Goal: Information Seeking & Learning: Learn about a topic

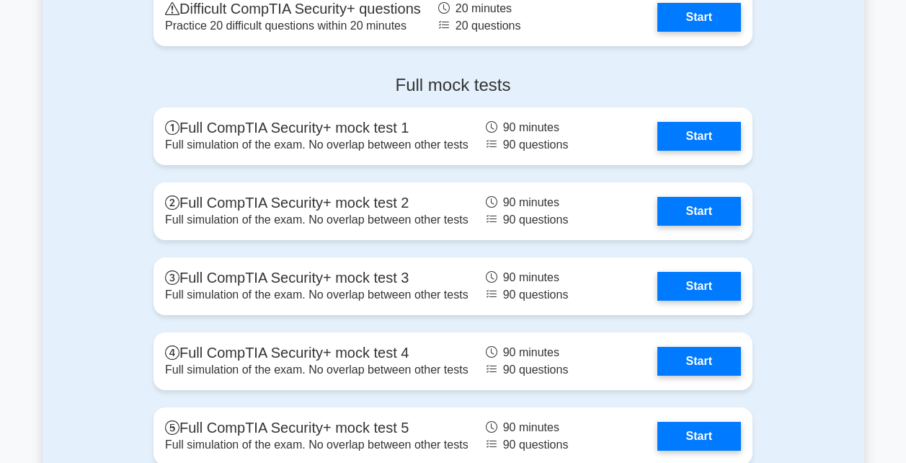
scroll to position [3098, 0]
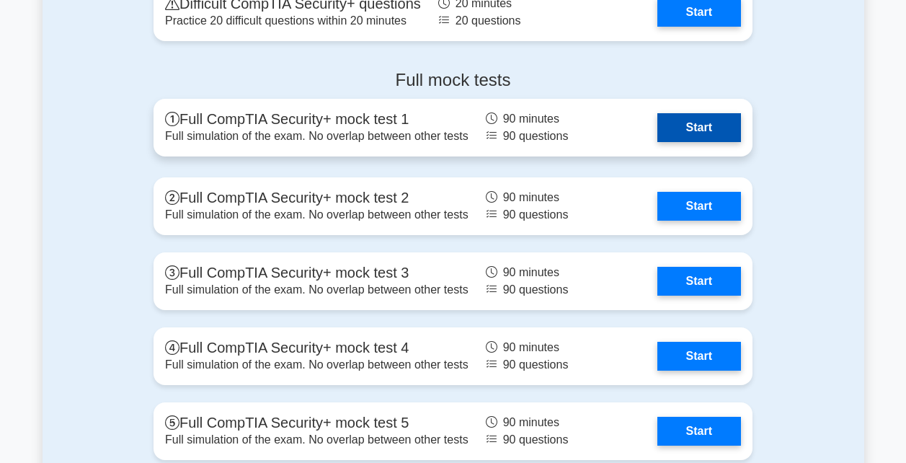
click at [627, 126] on link "Start" at bounding box center [699, 127] width 84 height 29
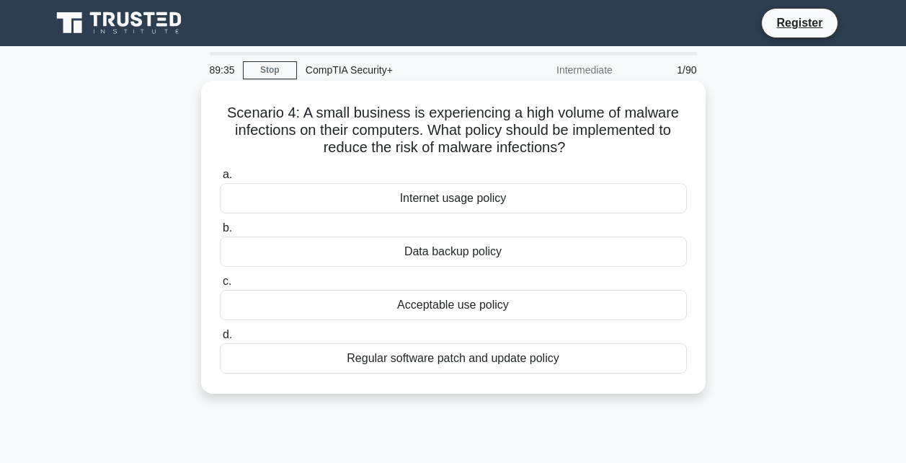
click at [454, 303] on div "Acceptable use policy" at bounding box center [453, 305] width 467 height 30
click at [220, 286] on input "c. Acceptable use policy" at bounding box center [220, 281] width 0 height 9
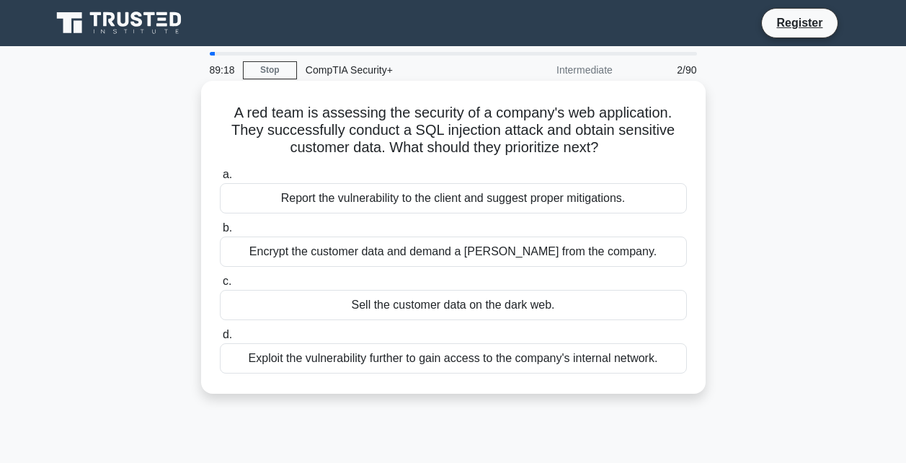
click at [466, 203] on div "Report the vulnerability to the client and suggest proper mitigations." at bounding box center [453, 198] width 467 height 30
click at [220, 179] on input "a. Report the vulnerability to the client and suggest proper mitigations." at bounding box center [220, 174] width 0 height 9
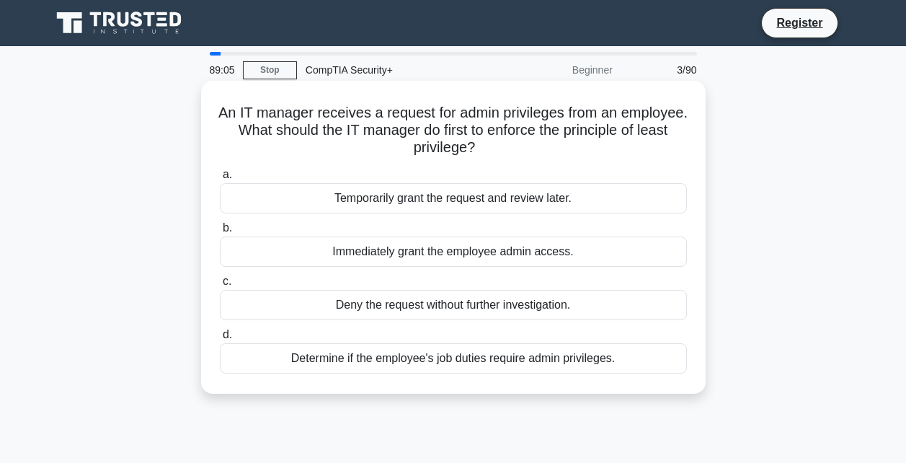
click at [505, 360] on div "Determine if the employee's job duties require admin privileges." at bounding box center [453, 358] width 467 height 30
click at [220, 339] on input "d. Determine if the employee's job duties require admin privileges." at bounding box center [220, 334] width 0 height 9
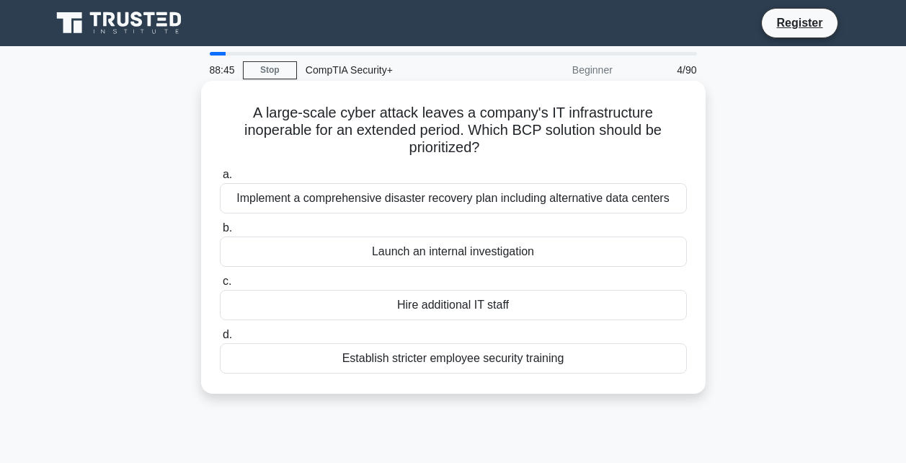
click at [460, 200] on div "Implement a comprehensive disaster recovery plan including alternative data cen…" at bounding box center [453, 198] width 467 height 30
click at [220, 179] on input "a. Implement a comprehensive disaster recovery plan including alternative data …" at bounding box center [220, 174] width 0 height 9
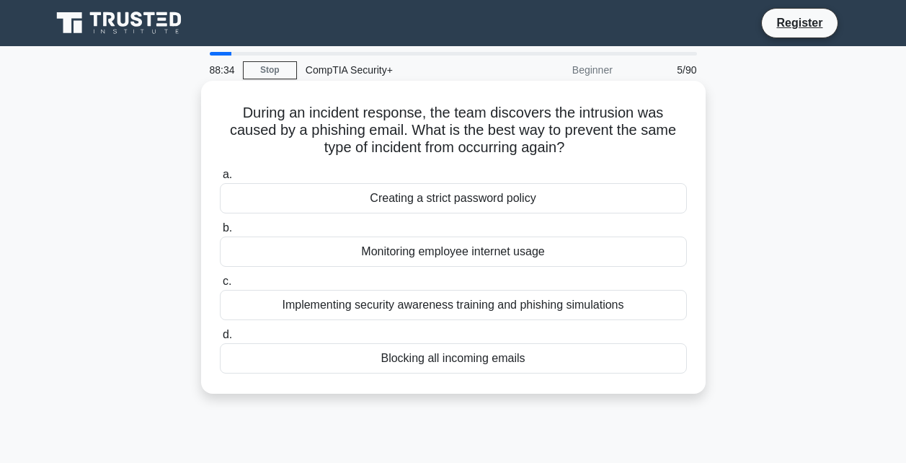
click at [556, 302] on div "Implementing security awareness training and phishing simulations" at bounding box center [453, 305] width 467 height 30
click at [220, 286] on input "c. Implementing security awareness training and phishing simulations" at bounding box center [220, 281] width 0 height 9
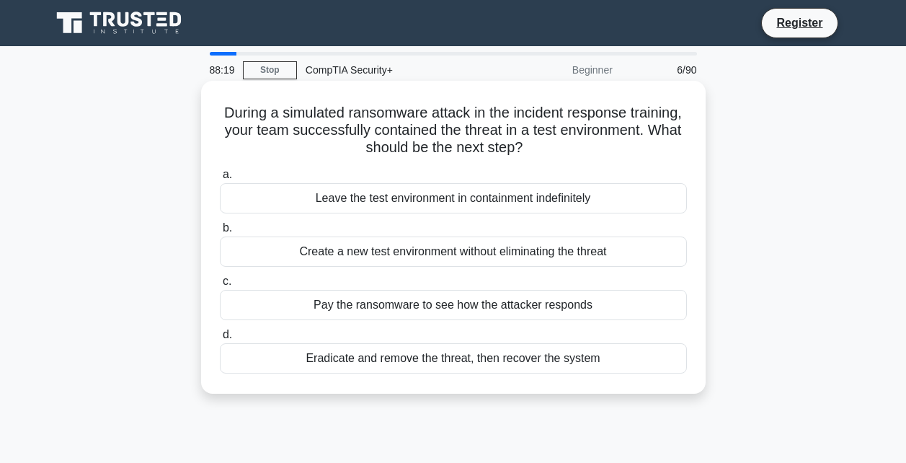
click at [571, 354] on div "Eradicate and remove the threat, then recover the system" at bounding box center [453, 358] width 467 height 30
click at [220, 339] on input "d. Eradicate and remove the threat, then recover the system" at bounding box center [220, 334] width 0 height 9
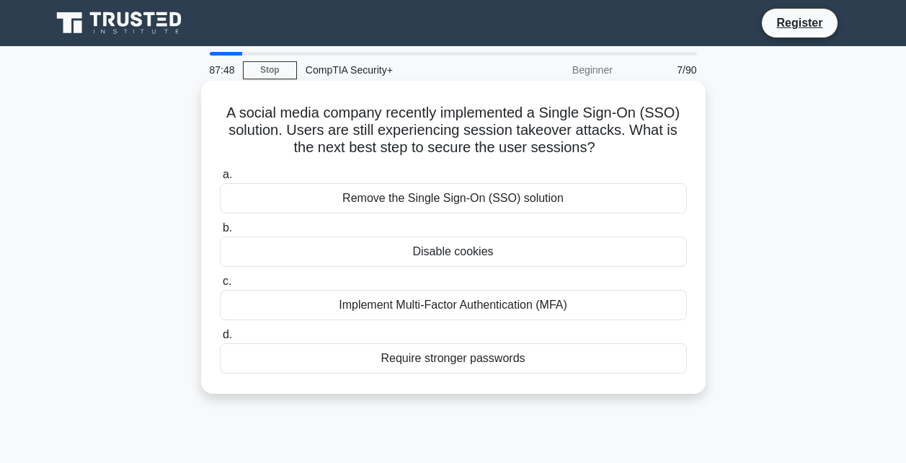
click at [476, 249] on div "Disable cookies" at bounding box center [453, 251] width 467 height 30
click at [220, 233] on input "b. Disable cookies" at bounding box center [220, 227] width 0 height 9
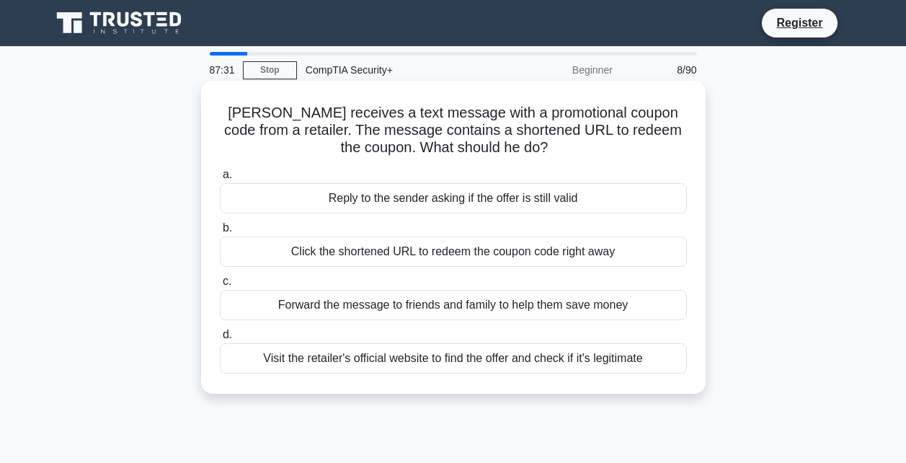
click at [492, 361] on div "Visit the retailer's official website to find the offer and check if it's legit…" at bounding box center [453, 358] width 467 height 30
click at [220, 339] on input "d. Visit the retailer's official website to find the offer and check if it's le…" at bounding box center [220, 334] width 0 height 9
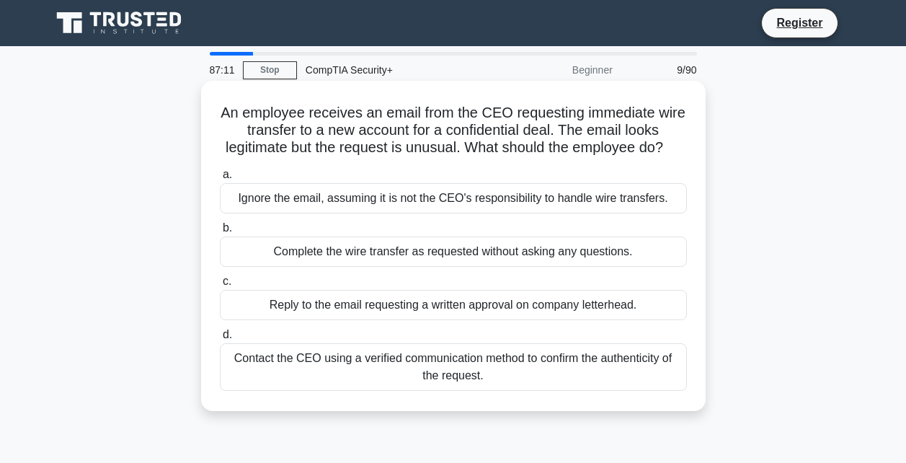
click at [509, 383] on div "Contact the CEO using a verified communication method to confirm the authentici…" at bounding box center [453, 367] width 467 height 48
click at [220, 339] on input "d. Contact the CEO using a verified communication method to confirm the authent…" at bounding box center [220, 334] width 0 height 9
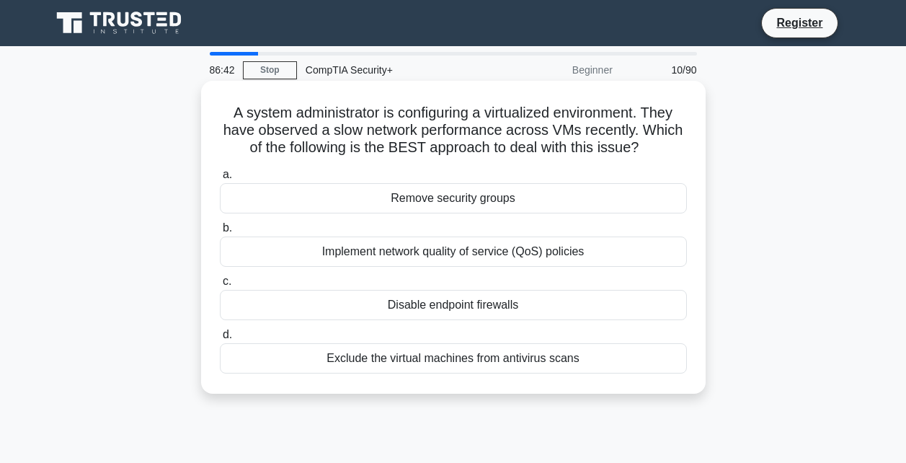
click at [409, 253] on div "Implement network quality of service (QoS) policies" at bounding box center [453, 251] width 467 height 30
click at [220, 233] on input "b. Implement network quality of service (QoS) policies" at bounding box center [220, 227] width 0 height 9
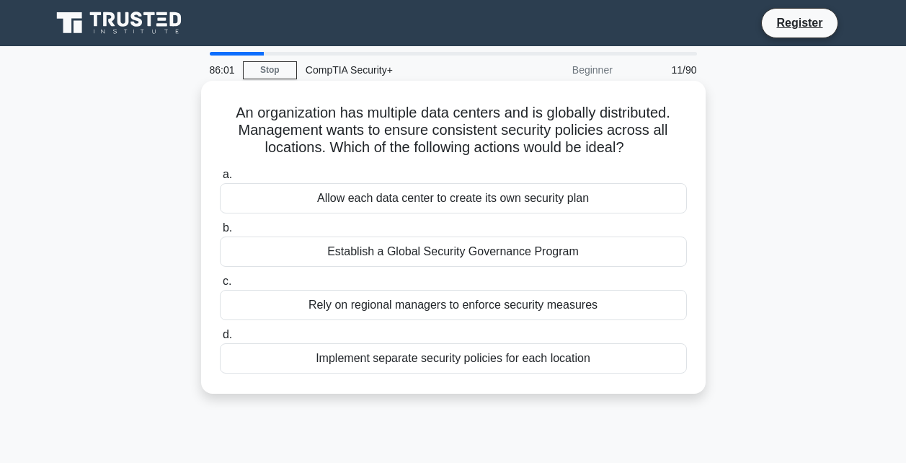
click at [424, 251] on div "Establish a Global Security Governance Program" at bounding box center [453, 251] width 467 height 30
click at [220, 233] on input "b. Establish a Global Security Governance Program" at bounding box center [220, 227] width 0 height 9
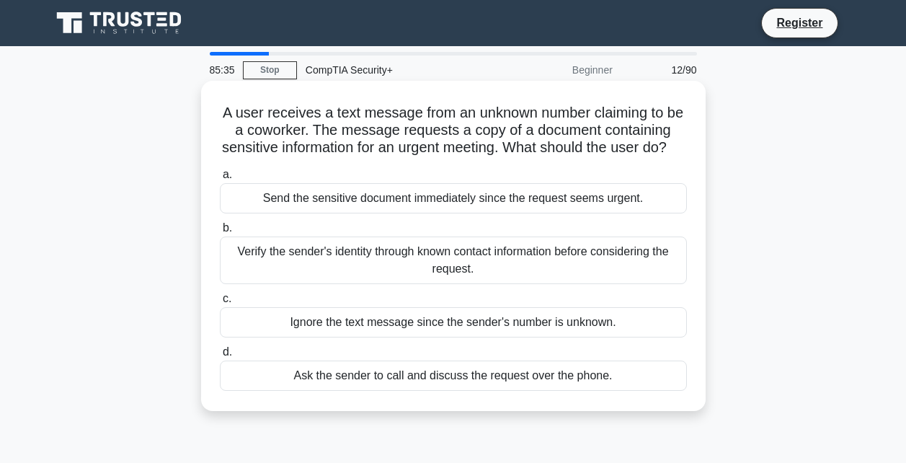
click at [473, 280] on div "Verify the sender's identity through known contact information before consideri…" at bounding box center [453, 260] width 467 height 48
click at [220, 233] on input "b. Verify the sender's identity through known contact information before consid…" at bounding box center [220, 227] width 0 height 9
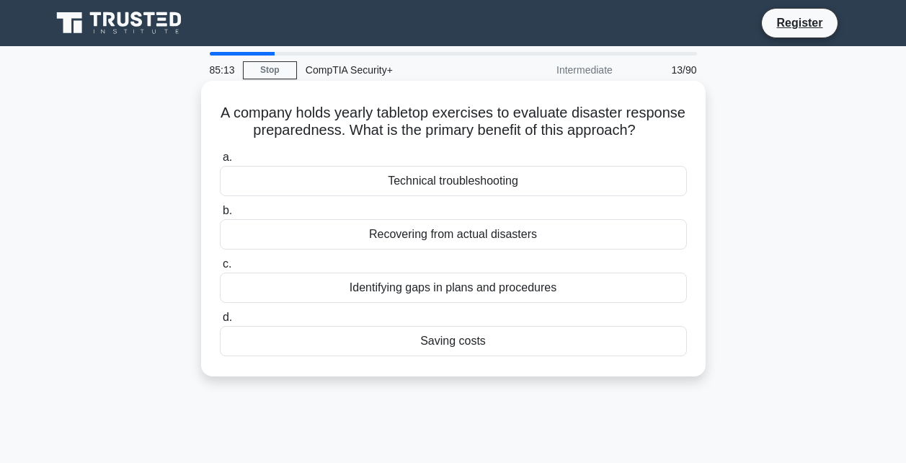
click at [455, 303] on div "Identifying gaps in plans and procedures" at bounding box center [453, 287] width 467 height 30
click at [220, 269] on input "c. Identifying gaps in plans and procedures" at bounding box center [220, 263] width 0 height 9
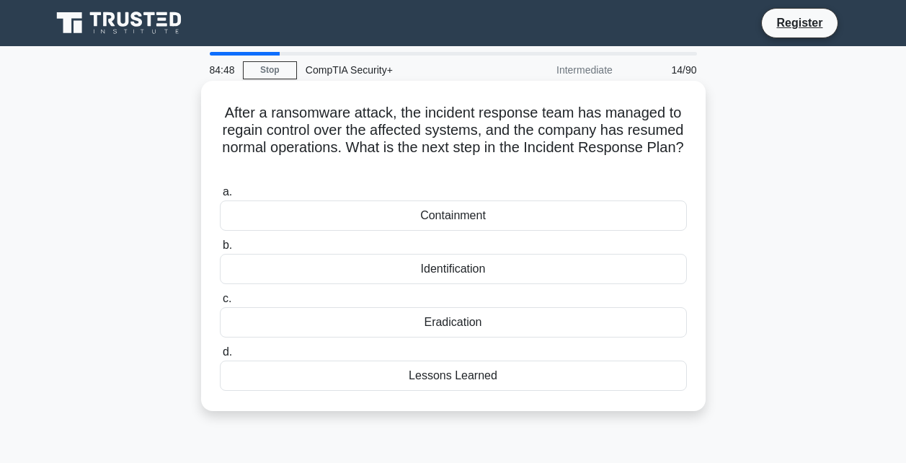
click at [469, 376] on div "Lessons Learned" at bounding box center [453, 375] width 467 height 30
click at [220, 357] on input "d. Lessons Learned" at bounding box center [220, 351] width 0 height 9
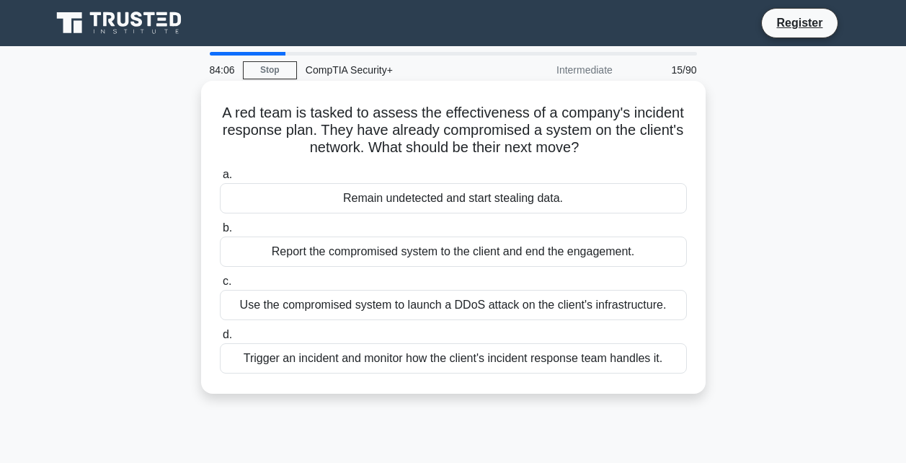
click at [337, 360] on div "Trigger an incident and monitor how the client's incident response team handles…" at bounding box center [453, 358] width 467 height 30
click at [220, 339] on input "d. Trigger an incident and monitor how the client's incident response team hand…" at bounding box center [220, 334] width 0 height 9
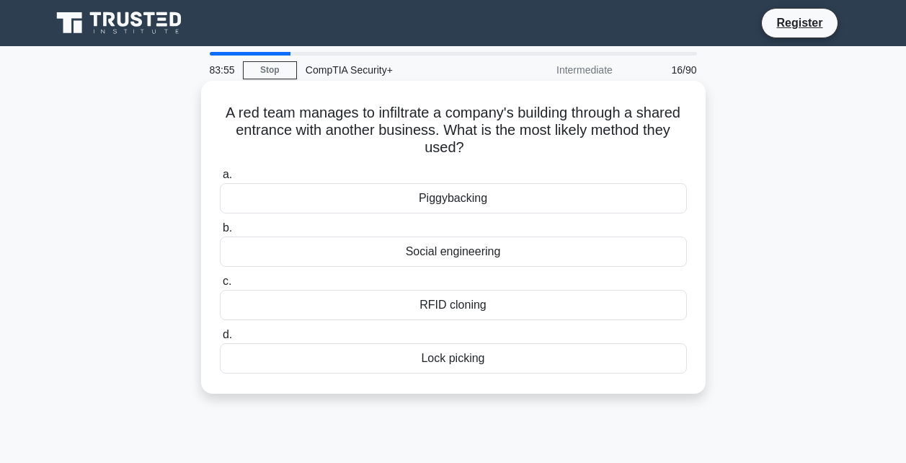
click at [346, 206] on div "Piggybacking" at bounding box center [453, 198] width 467 height 30
click at [220, 179] on input "a. Piggybacking" at bounding box center [220, 174] width 0 height 9
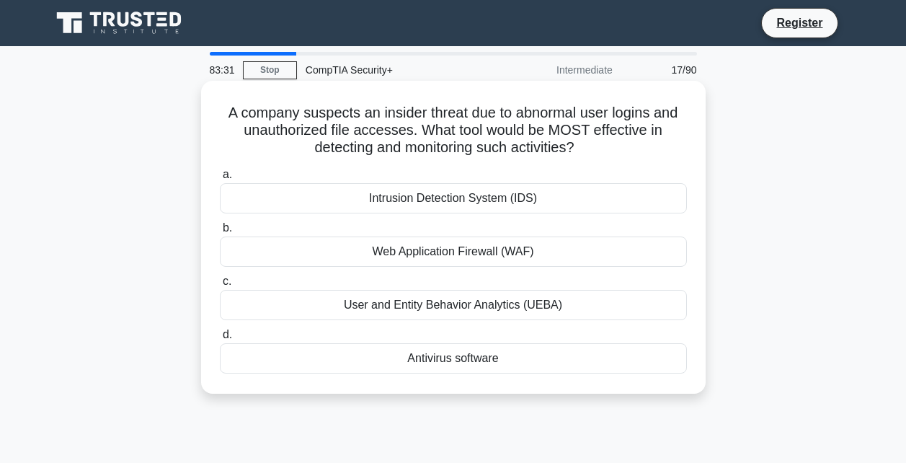
click at [432, 306] on div "User and Entity Behavior Analytics (UEBA)" at bounding box center [453, 305] width 467 height 30
click at [220, 286] on input "c. User and Entity Behavior Analytics (UEBA)" at bounding box center [220, 281] width 0 height 9
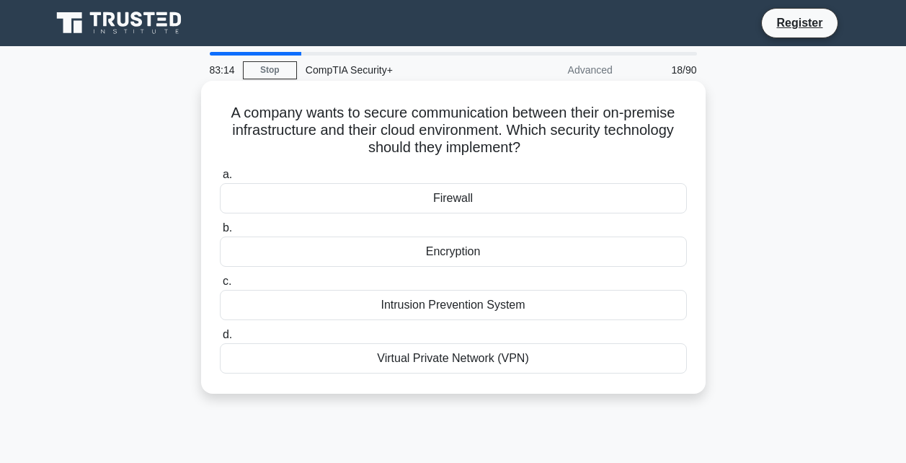
click at [442, 354] on div "Virtual Private Network (VPN)" at bounding box center [453, 358] width 467 height 30
click at [220, 339] on input "d. Virtual Private Network (VPN)" at bounding box center [220, 334] width 0 height 9
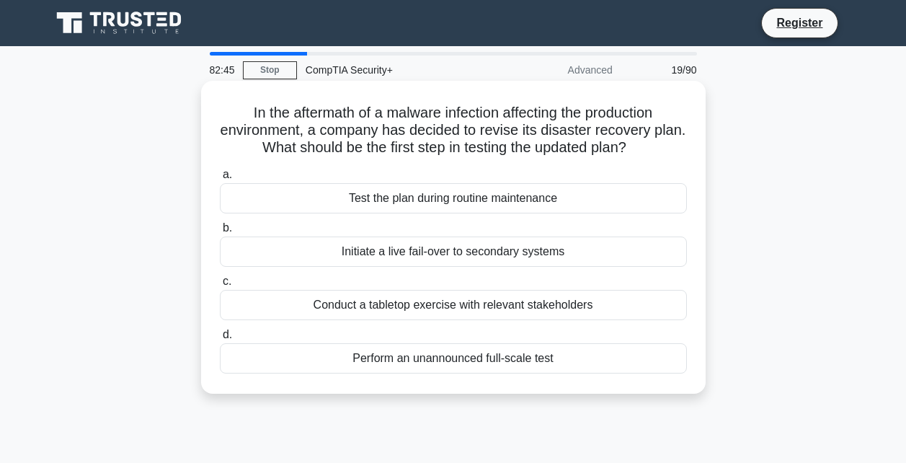
click at [470, 308] on div "Conduct a tabletop exercise with relevant stakeholders" at bounding box center [453, 305] width 467 height 30
click at [220, 286] on input "c. Conduct a tabletop exercise with relevant stakeholders" at bounding box center [220, 281] width 0 height 9
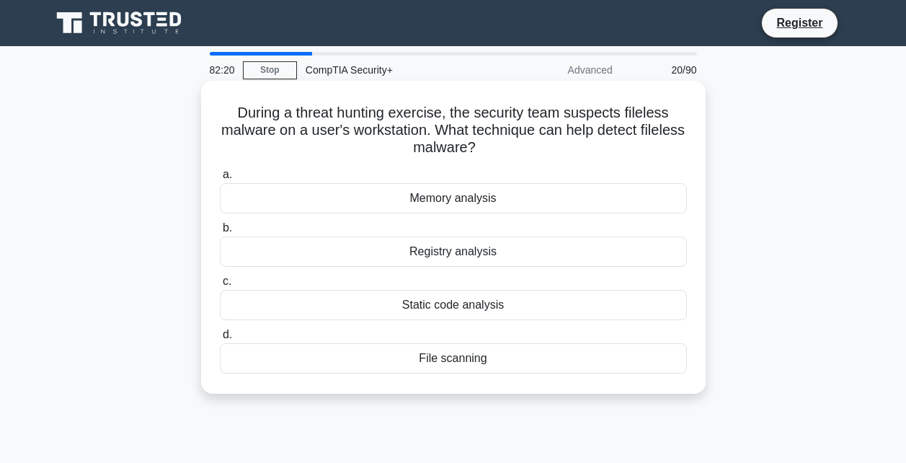
click at [365, 255] on div "Registry analysis" at bounding box center [453, 251] width 467 height 30
click at [220, 233] on input "b. Registry analysis" at bounding box center [220, 227] width 0 height 9
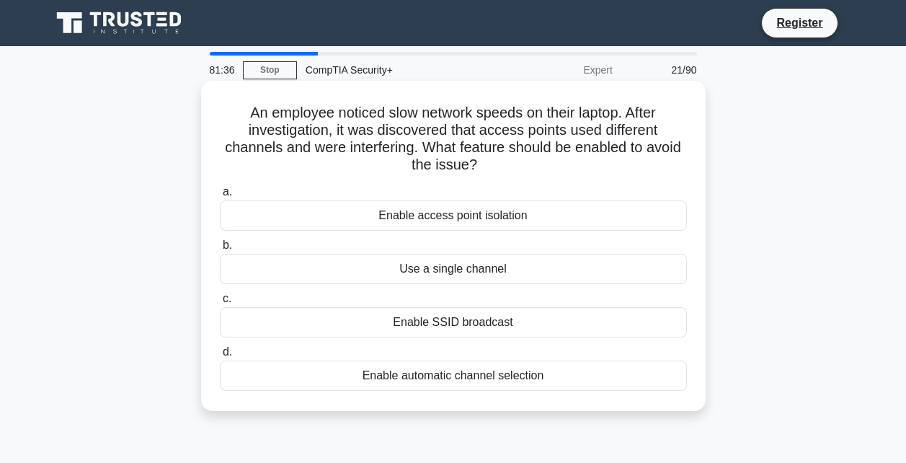
click at [463, 385] on div "Enable automatic channel selection" at bounding box center [453, 375] width 467 height 30
click at [220, 357] on input "d. Enable automatic channel selection" at bounding box center [220, 351] width 0 height 9
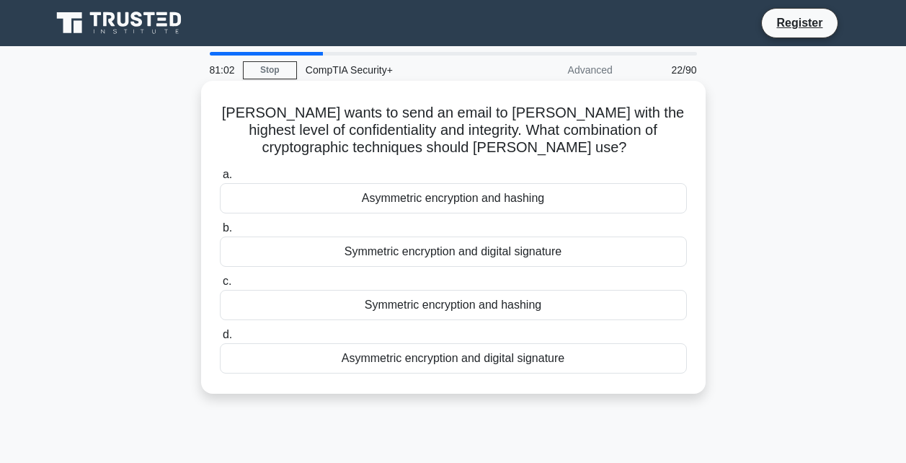
click at [404, 197] on div "Asymmetric encryption and hashing" at bounding box center [453, 198] width 467 height 30
click at [220, 179] on input "a. Asymmetric encryption and hashing" at bounding box center [220, 174] width 0 height 9
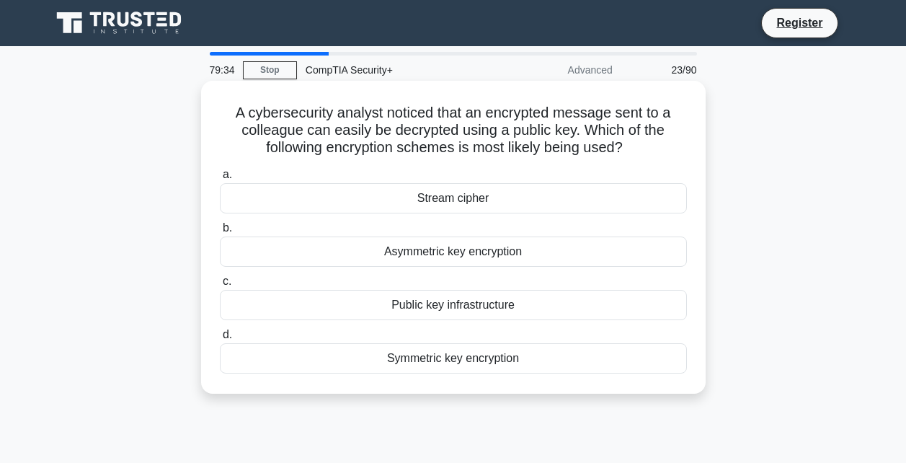
click at [406, 254] on div "Asymmetric key encryption" at bounding box center [453, 251] width 467 height 30
click at [220, 233] on input "b. Asymmetric key encryption" at bounding box center [220, 227] width 0 height 9
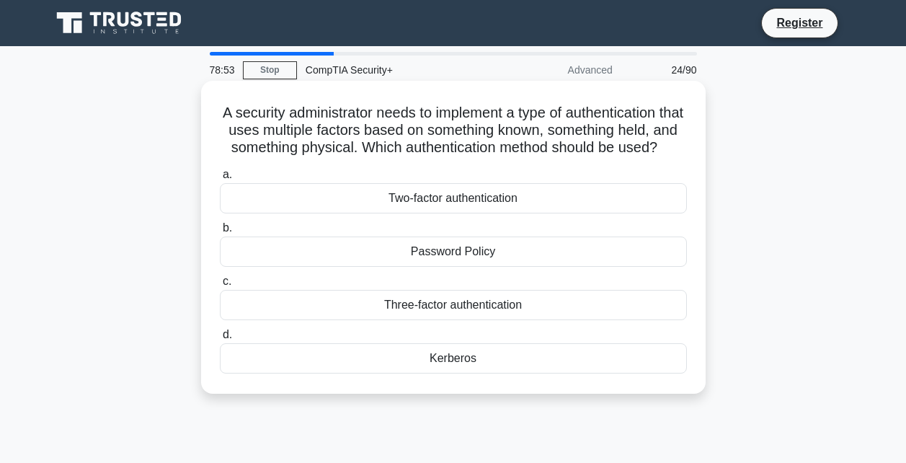
click at [468, 316] on div "Three-factor authentication" at bounding box center [453, 305] width 467 height 30
click at [220, 286] on input "c. Three-factor authentication" at bounding box center [220, 281] width 0 height 9
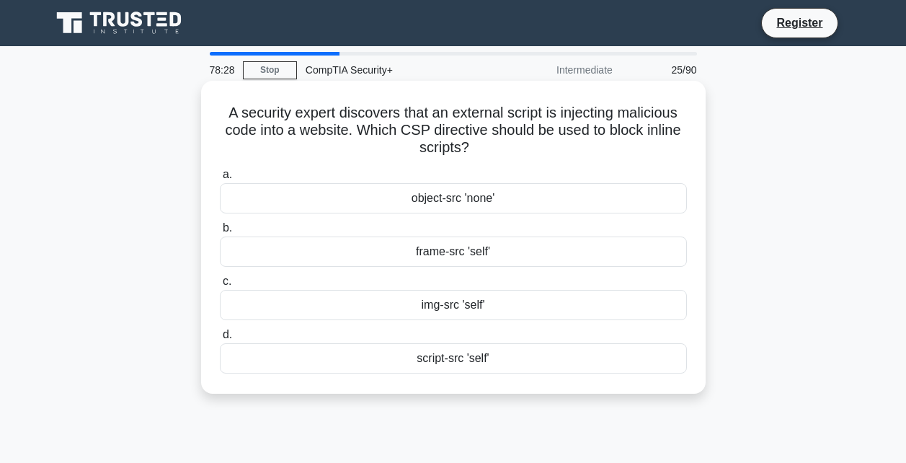
click at [398, 360] on div "script-src 'self'" at bounding box center [453, 358] width 467 height 30
click at [220, 339] on input "d. script-src 'self'" at bounding box center [220, 334] width 0 height 9
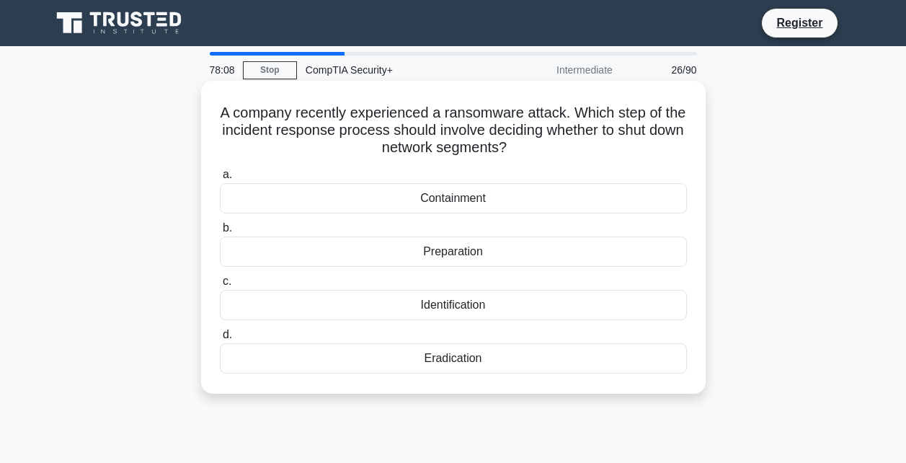
click at [419, 313] on div "Identification" at bounding box center [453, 305] width 467 height 30
click at [220, 286] on input "c. Identification" at bounding box center [220, 281] width 0 height 9
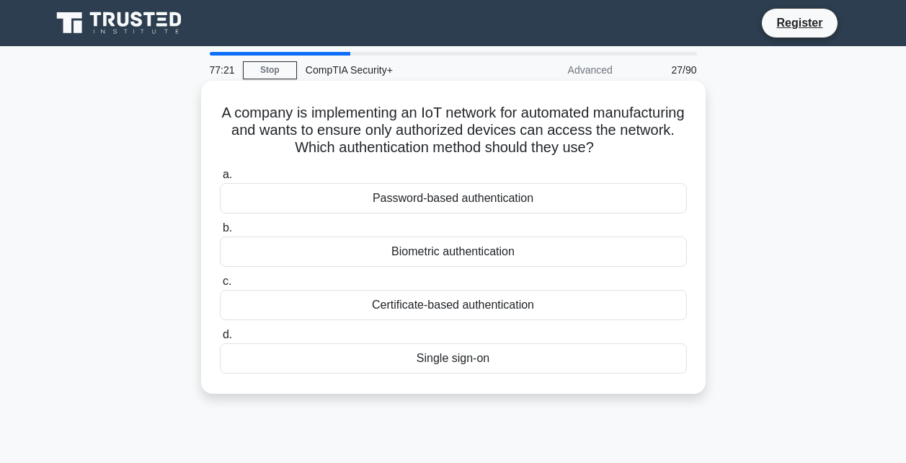
click at [407, 302] on div "Certificate-based authentication" at bounding box center [453, 305] width 467 height 30
click at [220, 286] on input "c. Certificate-based authentication" at bounding box center [220, 281] width 0 height 9
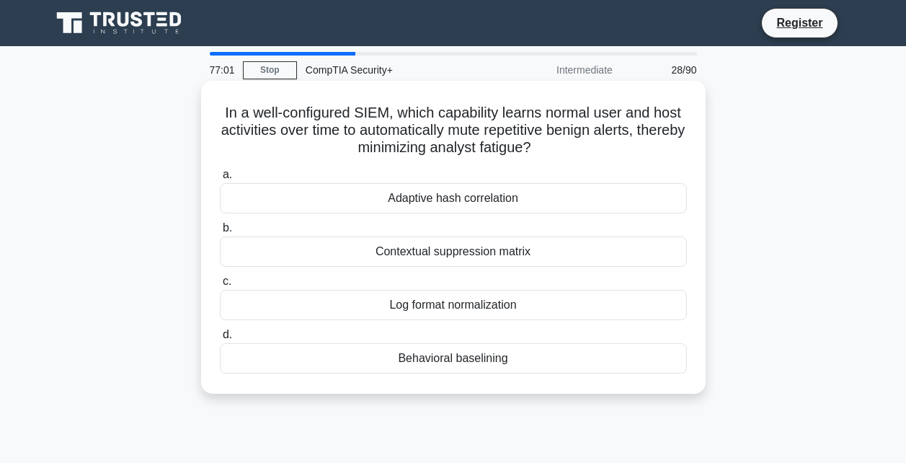
click at [433, 359] on div "Behavioral baselining" at bounding box center [453, 358] width 467 height 30
click at [220, 339] on input "d. Behavioral baselining" at bounding box center [220, 334] width 0 height 9
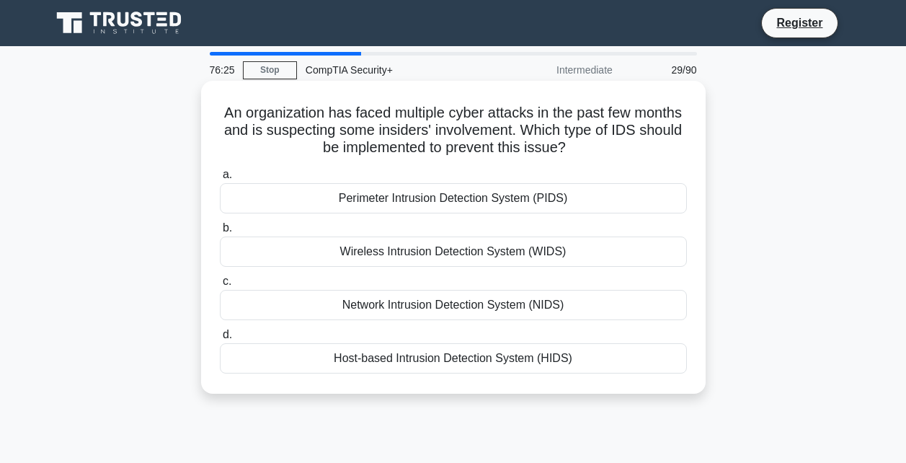
click at [421, 360] on div "Host-based Intrusion Detection System (HIDS)" at bounding box center [453, 358] width 467 height 30
click at [220, 339] on input "d. Host-based Intrusion Detection System (HIDS)" at bounding box center [220, 334] width 0 height 9
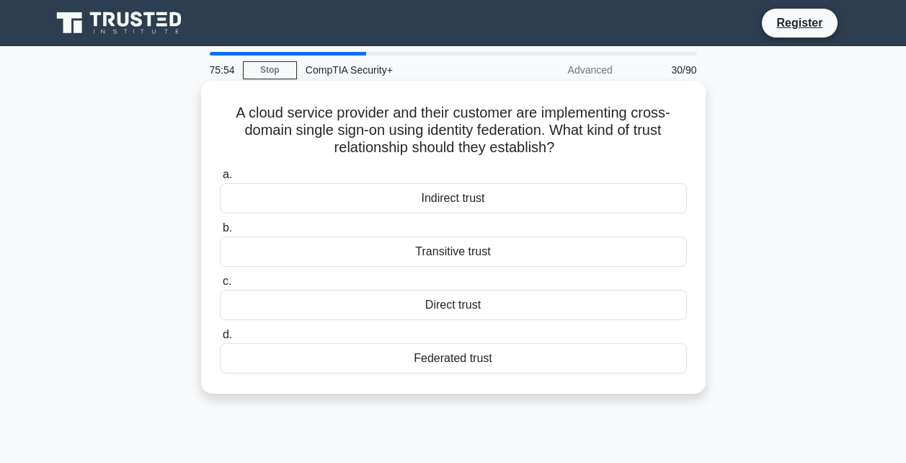
click at [429, 254] on div "Transitive trust" at bounding box center [453, 251] width 467 height 30
click at [220, 233] on input "b. Transitive trust" at bounding box center [220, 227] width 0 height 9
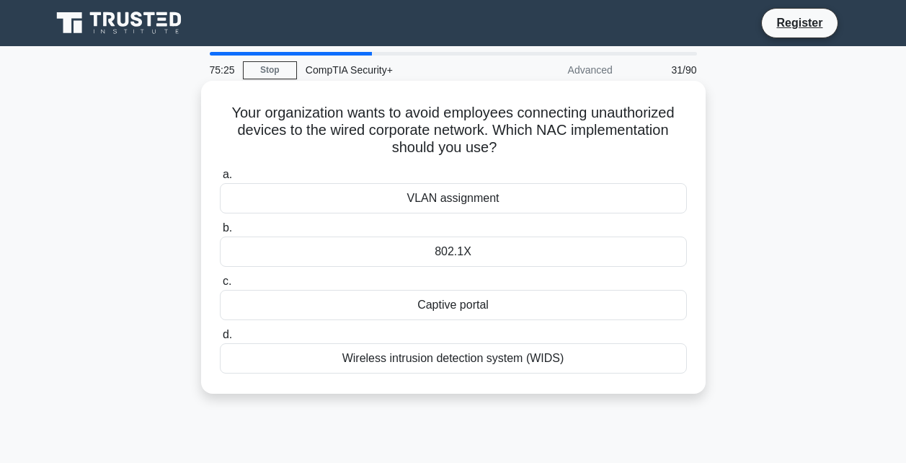
click at [424, 197] on div "VLAN assignment" at bounding box center [453, 198] width 467 height 30
click at [220, 179] on input "a. VLAN assignment" at bounding box center [220, 174] width 0 height 9
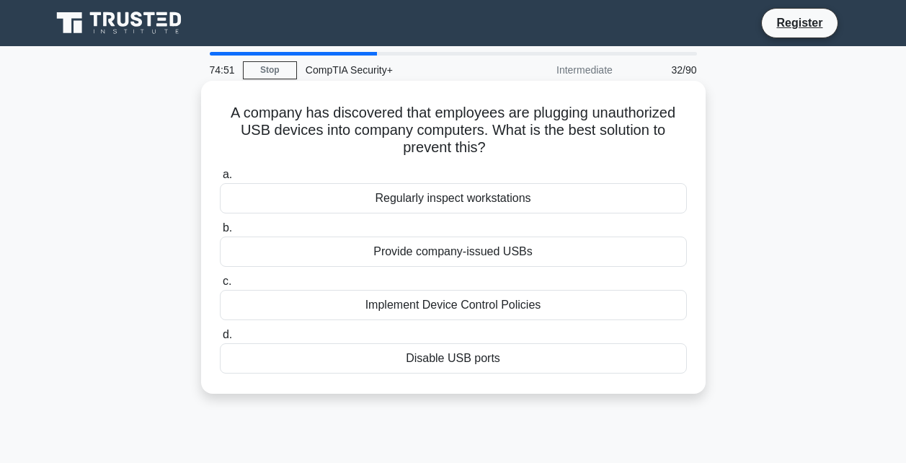
click at [430, 356] on div "Disable USB ports" at bounding box center [453, 358] width 467 height 30
click at [220, 339] on input "d. Disable USB ports" at bounding box center [220, 334] width 0 height 9
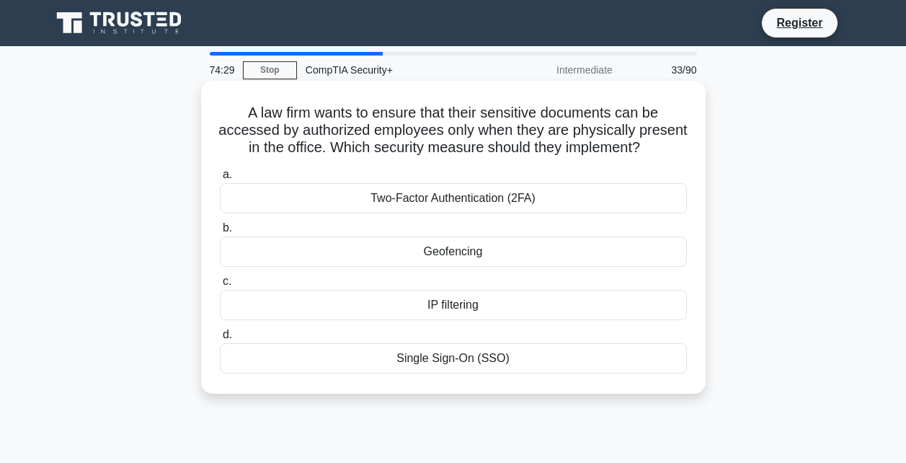
click at [420, 262] on div "Geofencing" at bounding box center [453, 251] width 467 height 30
click at [220, 233] on input "b. Geofencing" at bounding box center [220, 227] width 0 height 9
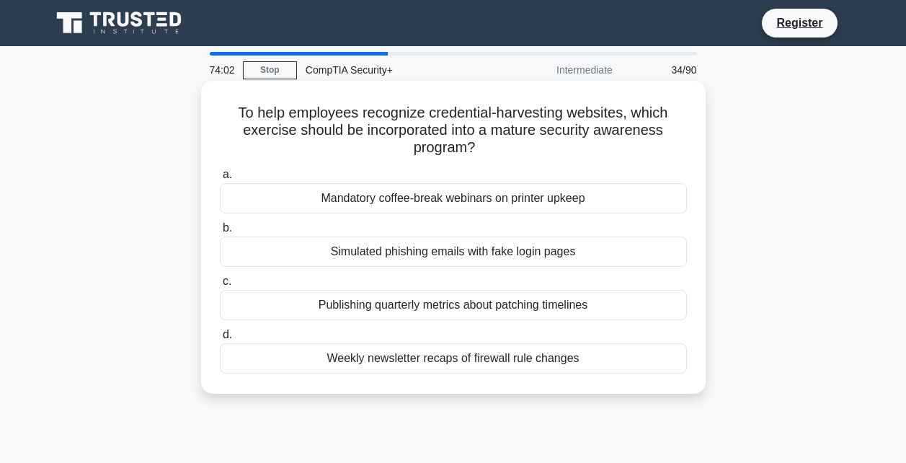
click at [397, 246] on div "Simulated phishing emails with fake login pages" at bounding box center [453, 251] width 467 height 30
click at [220, 233] on input "b. Simulated phishing emails with fake login pages" at bounding box center [220, 227] width 0 height 9
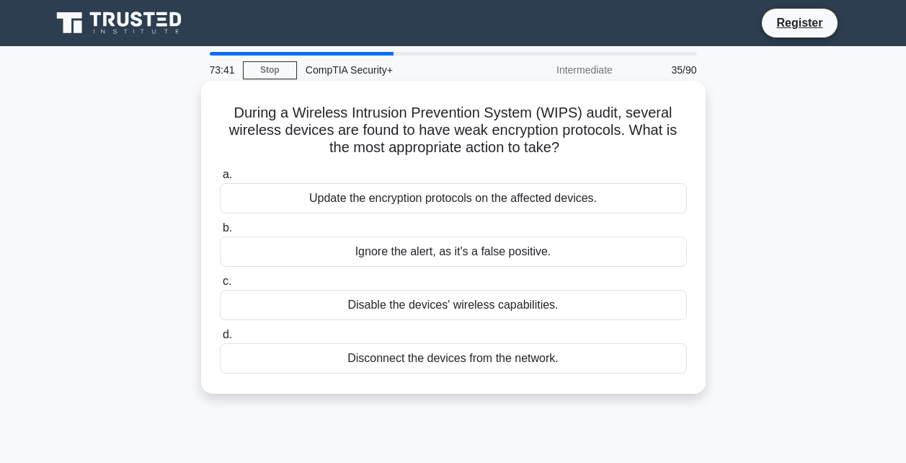
click at [419, 194] on div "Update the encryption protocols on the affected devices." at bounding box center [453, 198] width 467 height 30
click at [220, 179] on input "a. Update the encryption protocols on the affected devices." at bounding box center [220, 174] width 0 height 9
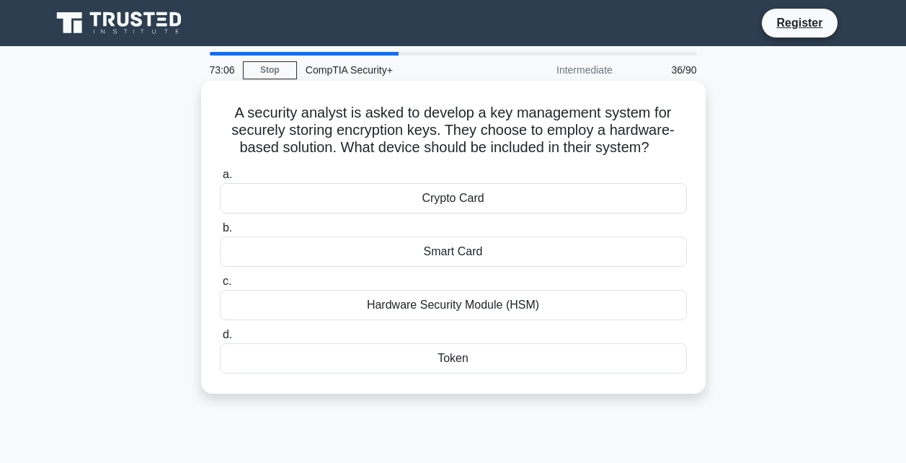
click at [383, 359] on div "Token" at bounding box center [453, 358] width 467 height 30
click at [220, 339] on input "d. Token" at bounding box center [220, 334] width 0 height 9
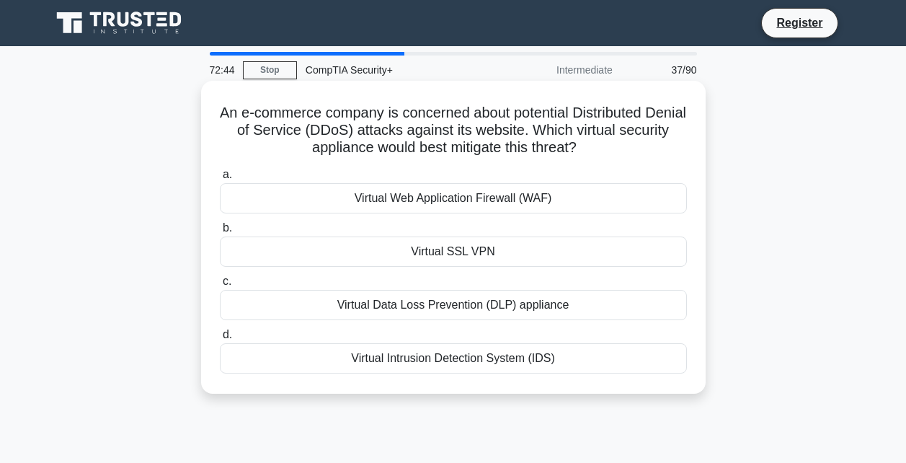
click at [388, 195] on div "Virtual Web Application Firewall (WAF)" at bounding box center [453, 198] width 467 height 30
click at [220, 179] on input "a. Virtual Web Application Firewall (WAF)" at bounding box center [220, 174] width 0 height 9
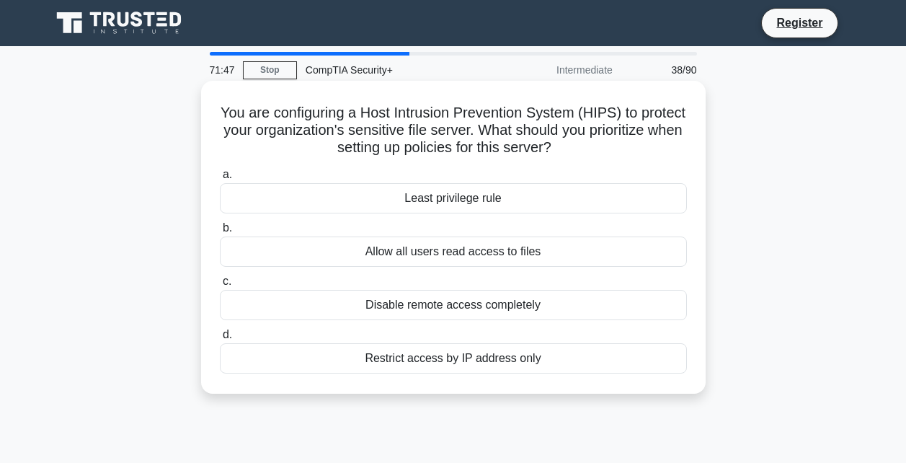
click at [433, 199] on div "Least privilege rule" at bounding box center [453, 198] width 467 height 30
click at [220, 179] on input "a. Least privilege rule" at bounding box center [220, 174] width 0 height 9
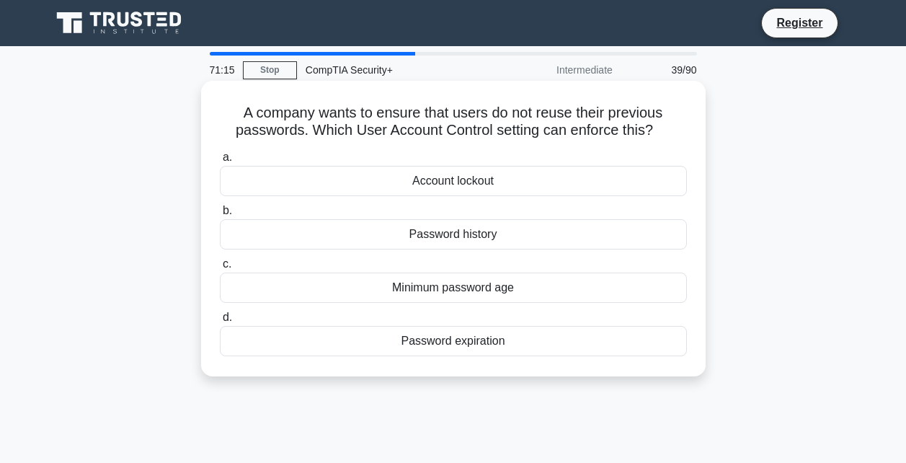
click at [463, 230] on div "Password history" at bounding box center [453, 234] width 467 height 30
click at [220, 215] on input "b. Password history" at bounding box center [220, 210] width 0 height 9
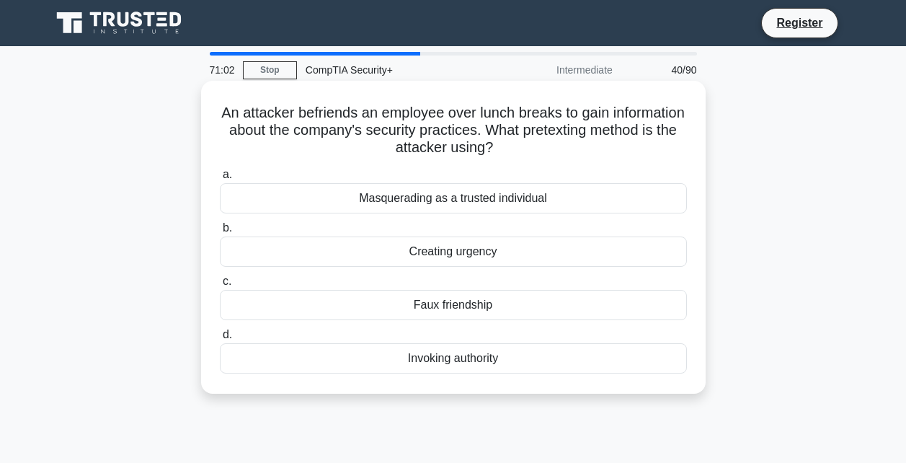
click at [430, 306] on div "Faux friendship" at bounding box center [453, 305] width 467 height 30
click at [220, 286] on input "c. Faux friendship" at bounding box center [220, 281] width 0 height 9
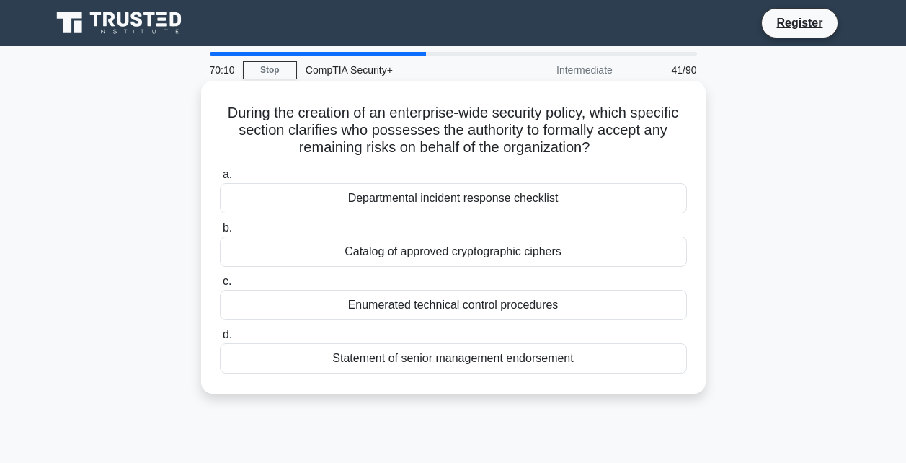
click at [555, 355] on div "Statement of senior management endorsement" at bounding box center [453, 358] width 467 height 30
click at [220, 339] on input "d. Statement of senior management endorsement" at bounding box center [220, 334] width 0 height 9
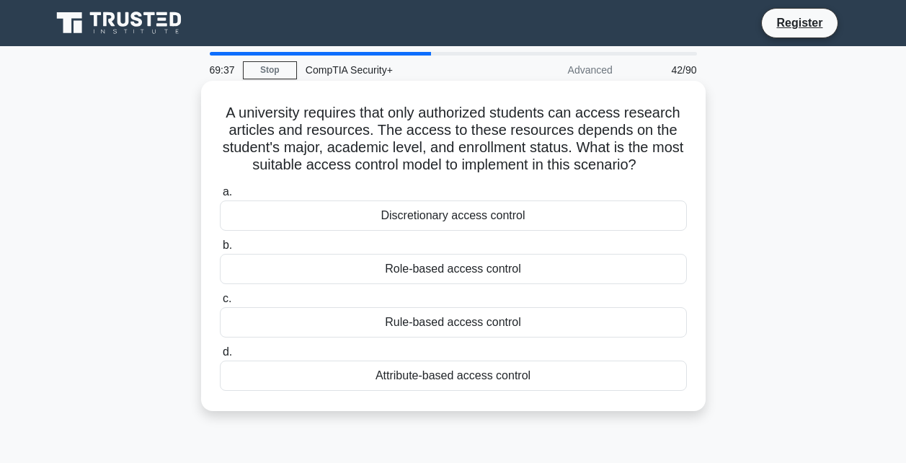
click at [409, 380] on div "Attribute-based access control" at bounding box center [453, 375] width 467 height 30
click at [220, 357] on input "d. Attribute-based access control" at bounding box center [220, 351] width 0 height 9
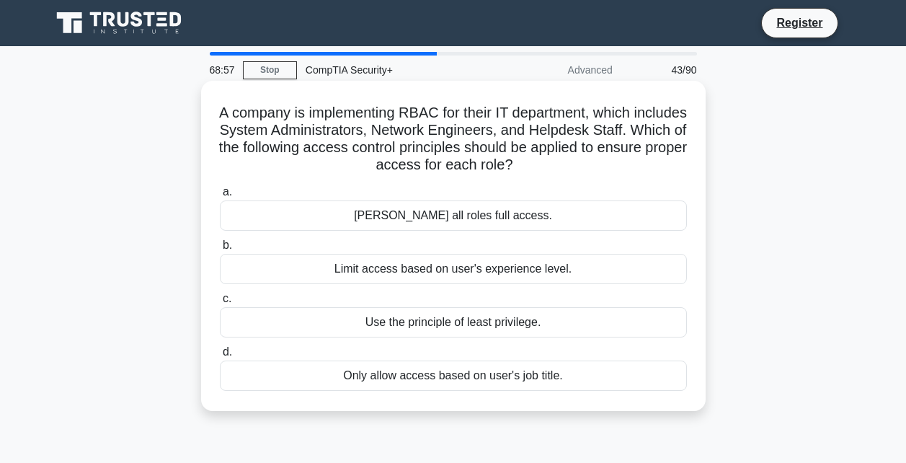
click at [553, 324] on div "Use the principle of least privilege." at bounding box center [453, 322] width 467 height 30
click at [220, 303] on input "c. Use the principle of least privilege." at bounding box center [220, 298] width 0 height 9
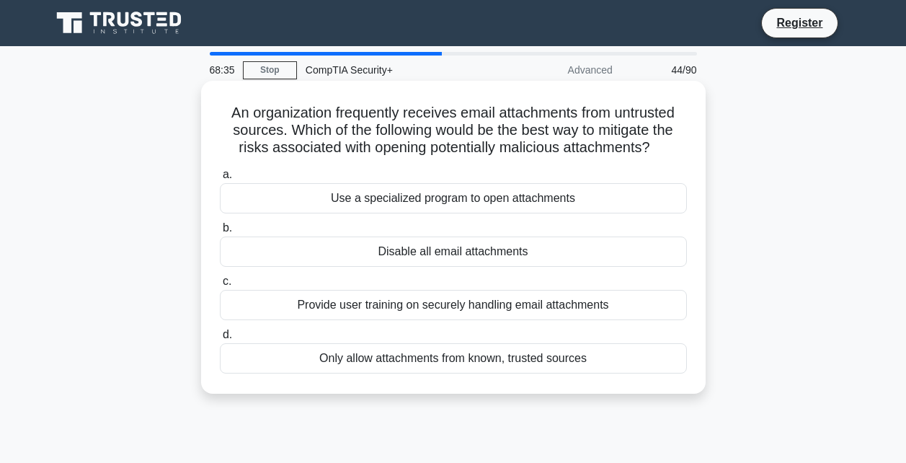
click at [437, 309] on div "Provide user training on securely handling email attachments" at bounding box center [453, 305] width 467 height 30
click at [220, 286] on input "c. Provide user training on securely handling email attachments" at bounding box center [220, 281] width 0 height 9
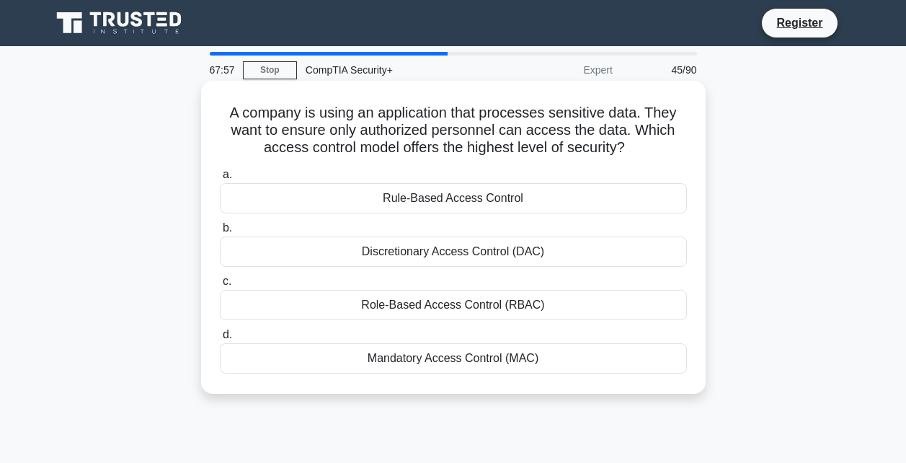
click at [469, 365] on div "Mandatory Access Control (MAC)" at bounding box center [453, 358] width 467 height 30
click at [220, 339] on input "d. Mandatory Access Control (MAC)" at bounding box center [220, 334] width 0 height 9
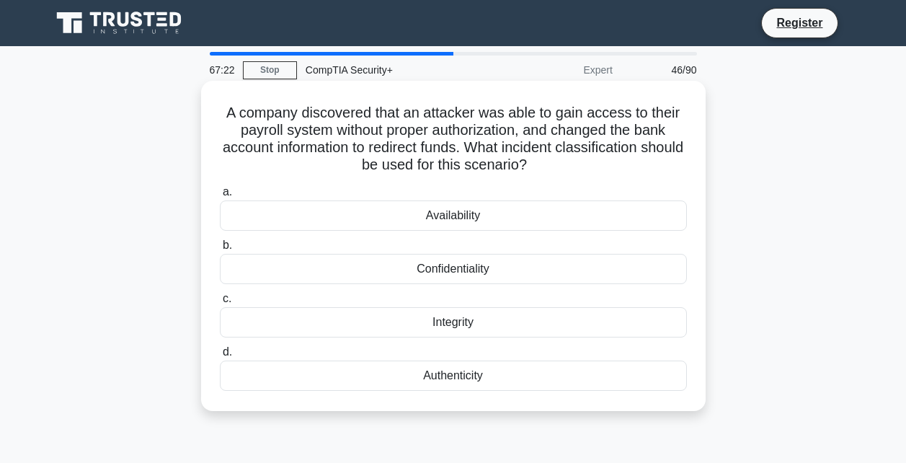
click at [442, 278] on div "Confidentiality" at bounding box center [453, 269] width 467 height 30
click at [220, 250] on input "b. Confidentiality" at bounding box center [220, 245] width 0 height 9
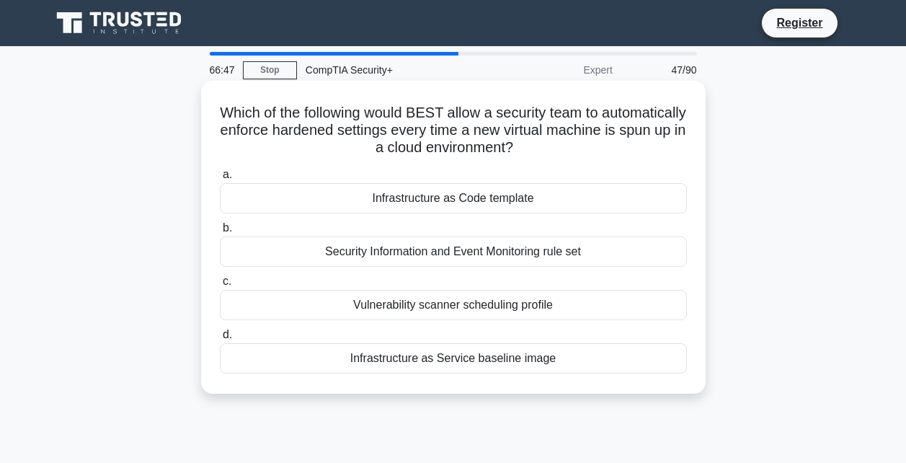
click at [326, 360] on div "Infrastructure as Service baseline image" at bounding box center [453, 358] width 467 height 30
click at [220, 339] on input "d. Infrastructure as Service baseline image" at bounding box center [220, 334] width 0 height 9
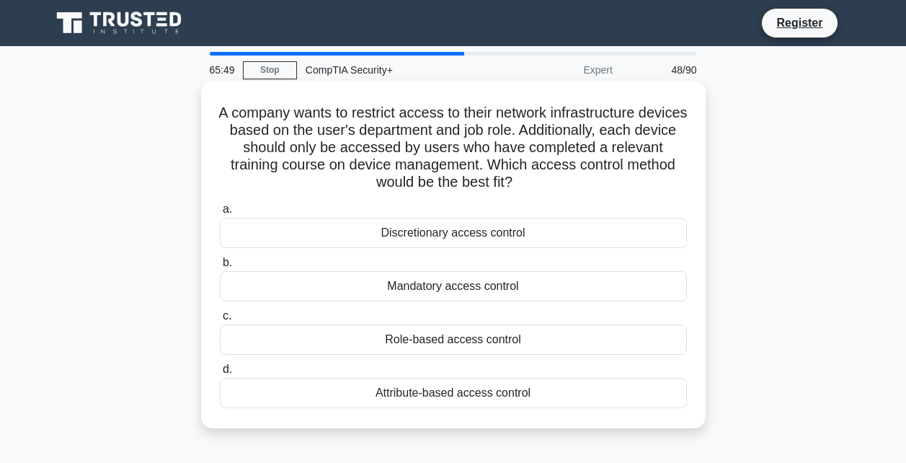
click at [434, 390] on div "Attribute-based access control" at bounding box center [453, 393] width 467 height 30
click at [220, 374] on input "d. Attribute-based access control" at bounding box center [220, 369] width 0 height 9
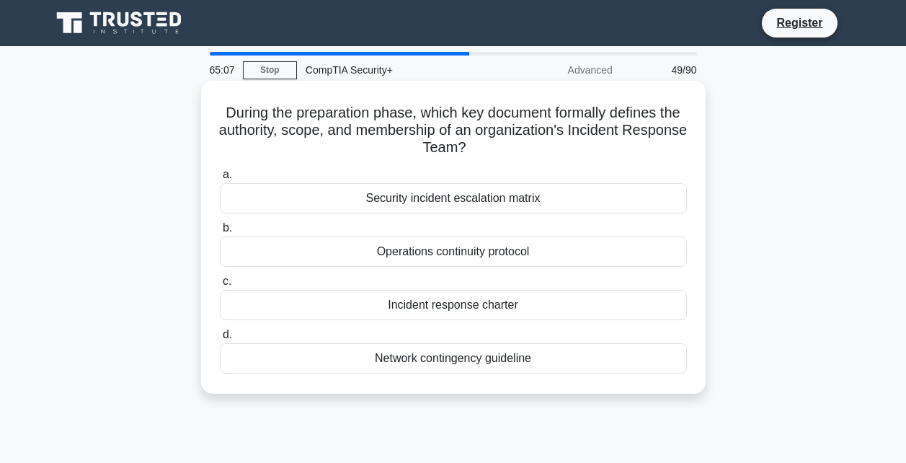
click at [538, 303] on div "Incident response charter" at bounding box center [453, 305] width 467 height 30
click at [220, 286] on input "c. Incident response charter" at bounding box center [220, 281] width 0 height 9
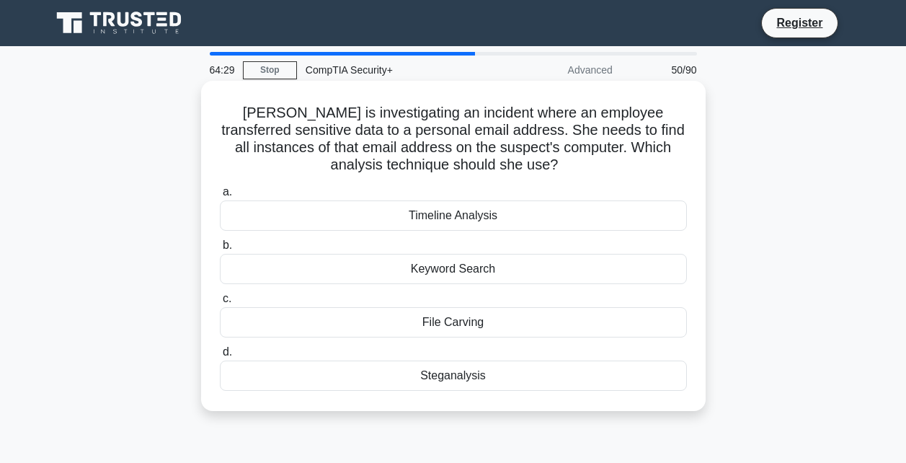
click at [411, 267] on div "Keyword Search" at bounding box center [453, 269] width 467 height 30
click at [220, 250] on input "b. Keyword Search" at bounding box center [220, 245] width 0 height 9
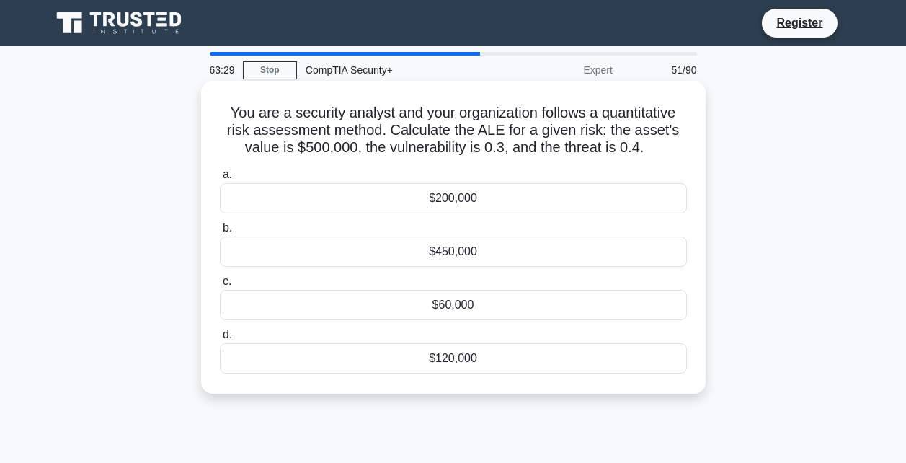
click at [419, 311] on div "$60,000" at bounding box center [453, 305] width 467 height 30
click at [220, 286] on input "c. $60,000" at bounding box center [220, 281] width 0 height 9
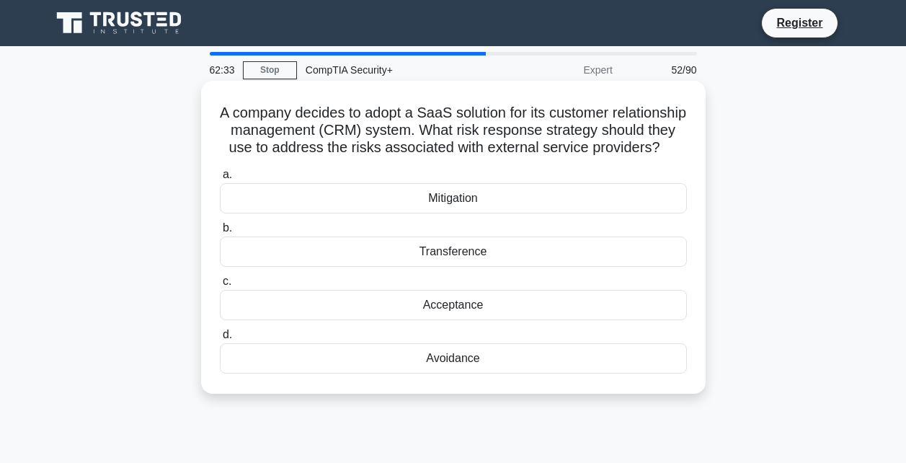
click at [430, 213] on div "Mitigation" at bounding box center [453, 198] width 467 height 30
click at [220, 179] on input "a. Mitigation" at bounding box center [220, 174] width 0 height 9
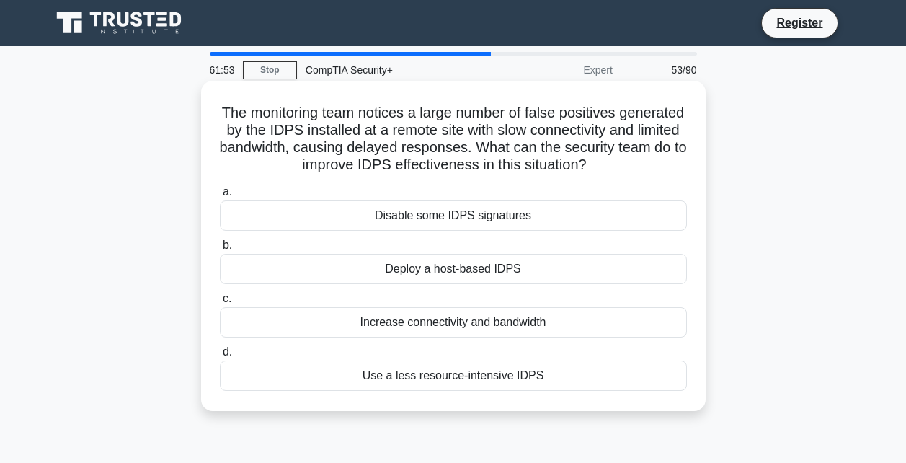
click at [467, 377] on div "Use a less resource-intensive IDPS" at bounding box center [453, 375] width 467 height 30
click at [220, 357] on input "d. Use a less resource-intensive IDPS" at bounding box center [220, 351] width 0 height 9
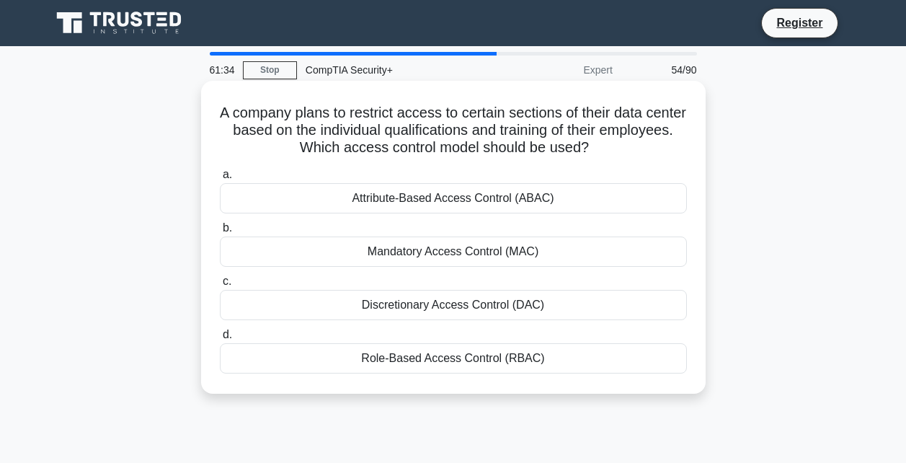
click at [438, 202] on div "Attribute-Based Access Control (ABAC)" at bounding box center [453, 198] width 467 height 30
click at [220, 179] on input "a. Attribute-Based Access Control (ABAC)" at bounding box center [220, 174] width 0 height 9
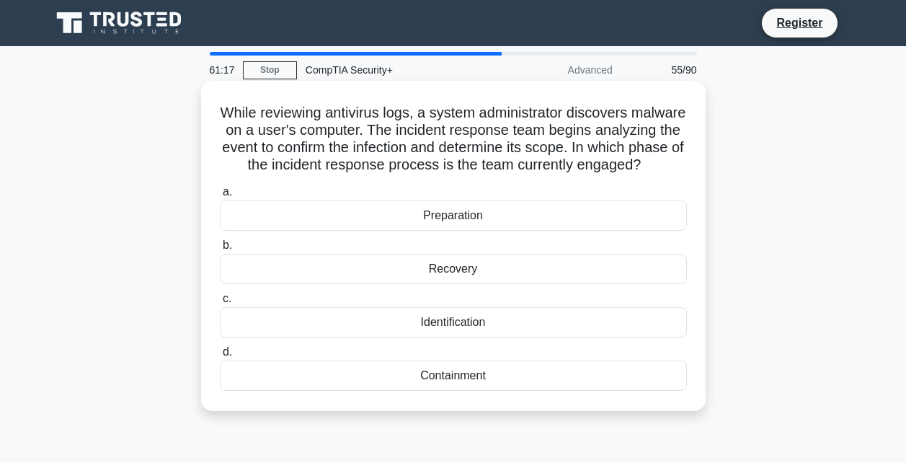
click at [568, 337] on div "Identification" at bounding box center [453, 322] width 467 height 30
click at [220, 303] on input "c. Identification" at bounding box center [220, 298] width 0 height 9
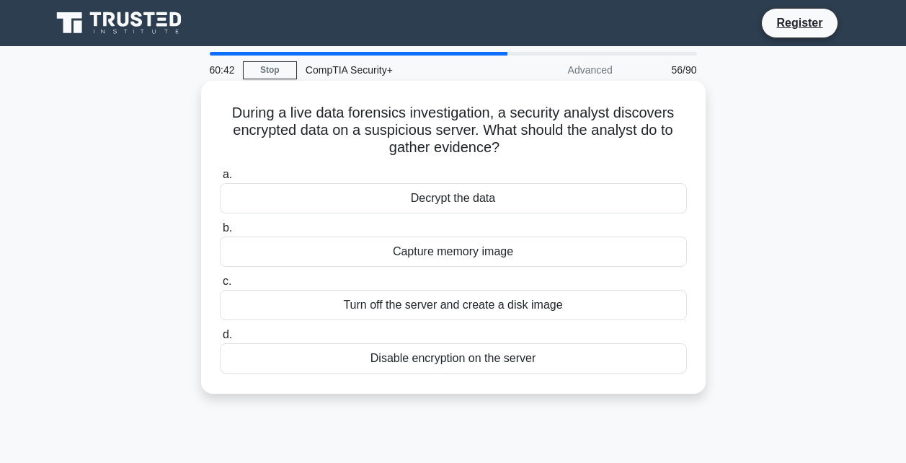
click at [549, 303] on div "Turn off the server and create a disk image" at bounding box center [453, 305] width 467 height 30
click at [220, 286] on input "c. Turn off the server and create a disk image" at bounding box center [220, 281] width 0 height 9
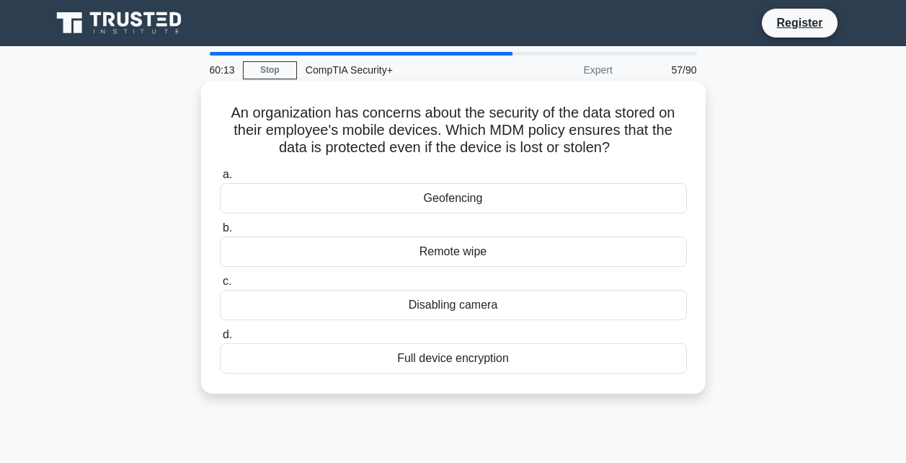
click at [448, 359] on div "Full device encryption" at bounding box center [453, 358] width 467 height 30
click at [220, 339] on input "d. Full device encryption" at bounding box center [220, 334] width 0 height 9
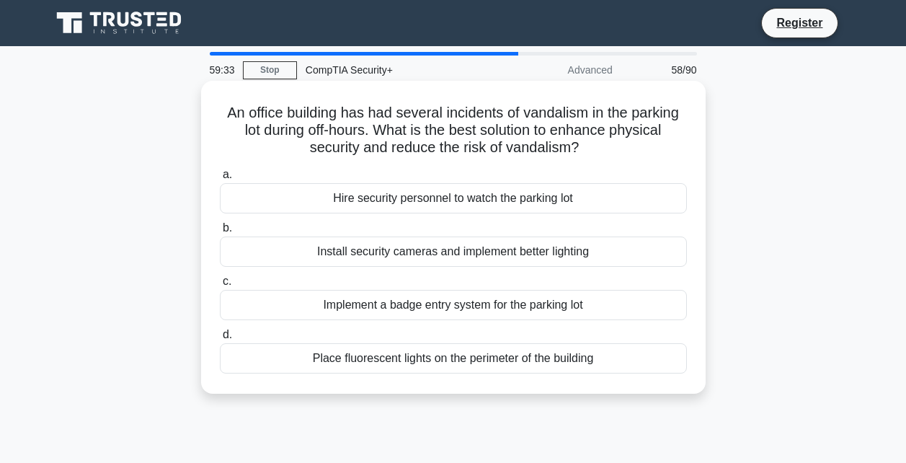
click at [447, 206] on div "Hire security personnel to watch the parking lot" at bounding box center [453, 198] width 467 height 30
click at [220, 179] on input "a. Hire security personnel to watch the parking lot" at bounding box center [220, 174] width 0 height 9
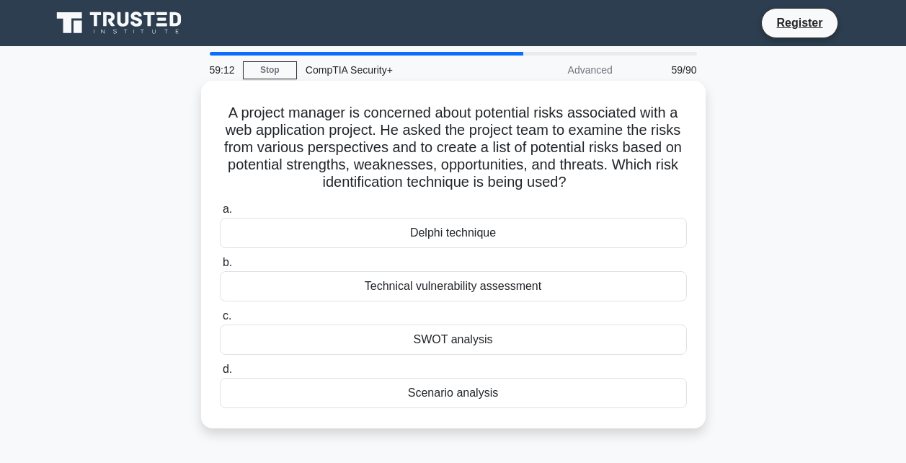
click at [454, 336] on div "SWOT analysis" at bounding box center [453, 339] width 467 height 30
click at [220, 321] on input "c. SWOT analysis" at bounding box center [220, 315] width 0 height 9
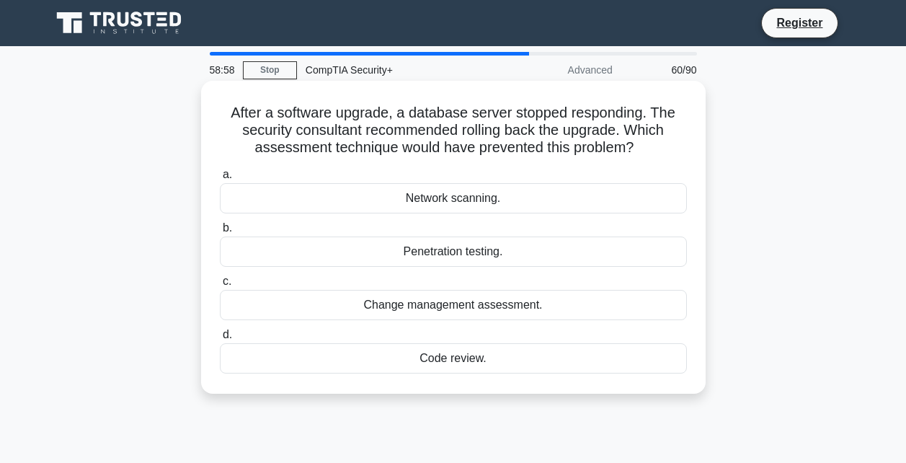
click at [411, 308] on div "Change management assessment." at bounding box center [453, 305] width 467 height 30
click at [220, 286] on input "c. Change management assessment." at bounding box center [220, 281] width 0 height 9
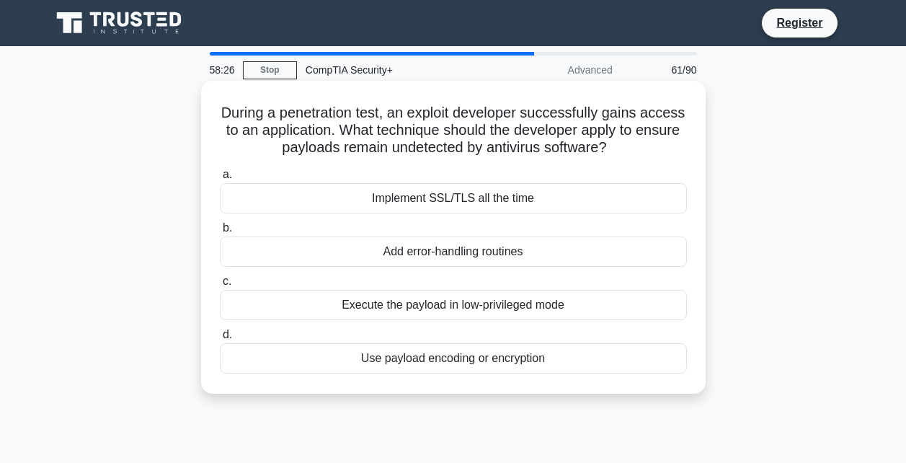
click at [454, 357] on div "Use payload encoding or encryption" at bounding box center [453, 358] width 467 height 30
click at [220, 339] on input "d. Use payload encoding or encryption" at bounding box center [220, 334] width 0 height 9
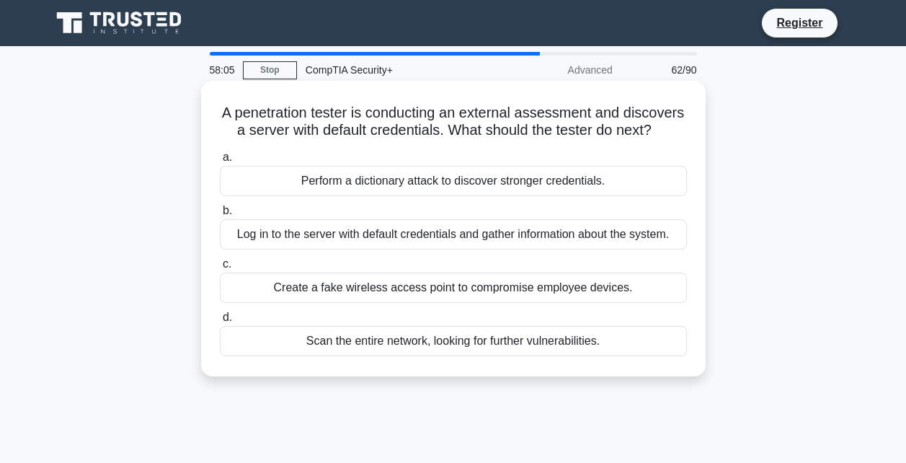
click at [399, 355] on div "Scan the entire network, looking for further vulnerabilities." at bounding box center [453, 341] width 467 height 30
click at [220, 322] on input "d. Scan the entire network, looking for further vulnerabilities." at bounding box center [220, 317] width 0 height 9
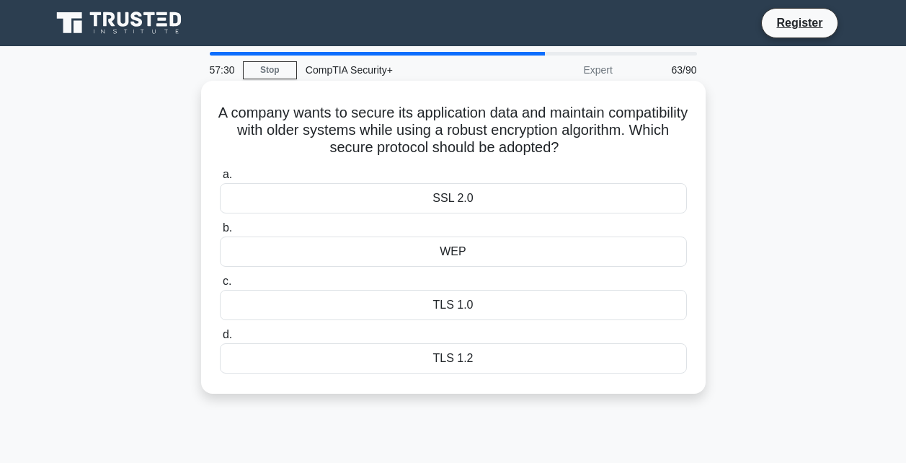
click at [417, 308] on div "TLS 1.0" at bounding box center [453, 305] width 467 height 30
click at [220, 286] on input "c. TLS 1.0" at bounding box center [220, 281] width 0 height 9
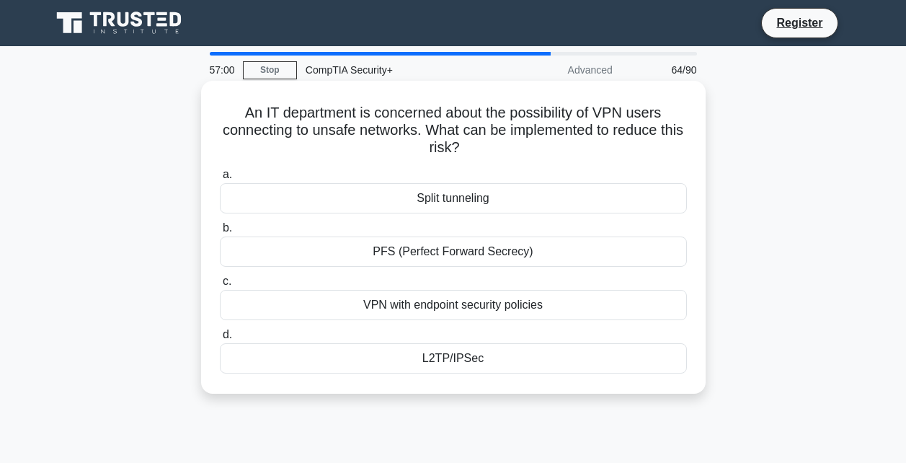
click at [432, 311] on div "VPN with endpoint security policies" at bounding box center [453, 305] width 467 height 30
click at [220, 286] on input "c. VPN with endpoint security policies" at bounding box center [220, 281] width 0 height 9
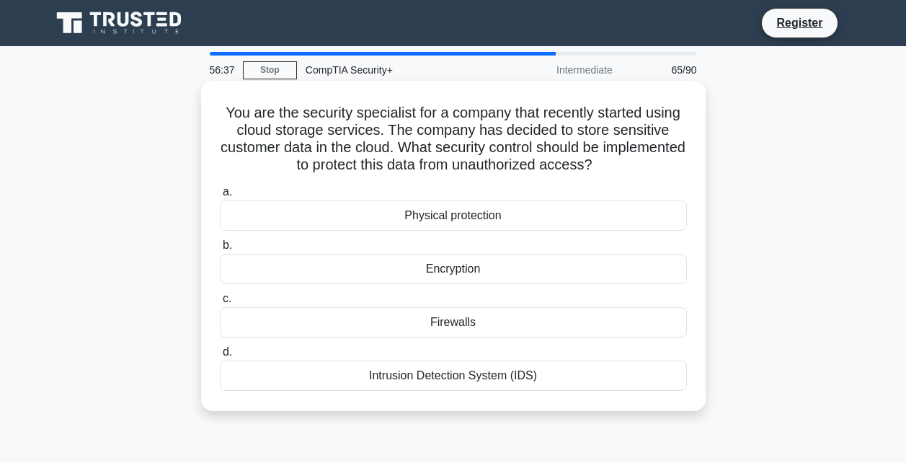
click at [379, 272] on div "Encryption" at bounding box center [453, 269] width 467 height 30
click at [220, 250] on input "b. Encryption" at bounding box center [220, 245] width 0 height 9
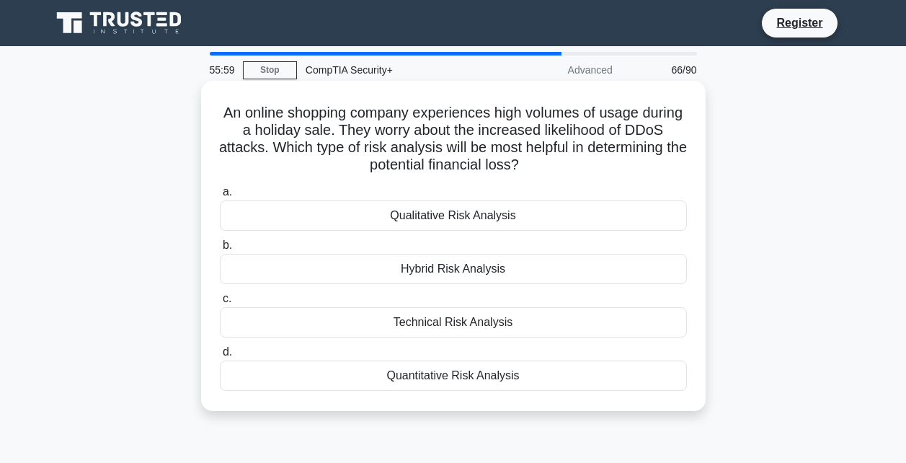
click at [507, 374] on div "Quantitative Risk Analysis" at bounding box center [453, 375] width 467 height 30
click at [220, 357] on input "d. Quantitative Risk Analysis" at bounding box center [220, 351] width 0 height 9
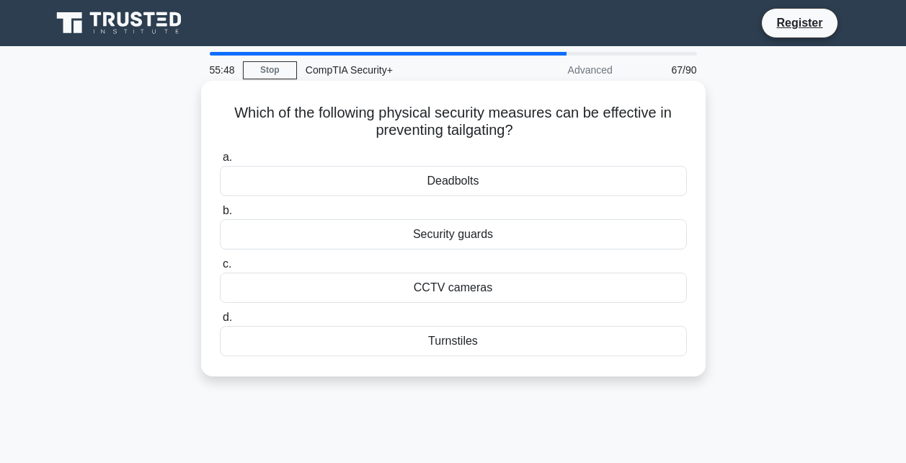
click at [400, 339] on div "Turnstiles" at bounding box center [453, 341] width 467 height 30
click at [220, 322] on input "d. Turnstiles" at bounding box center [220, 317] width 0 height 9
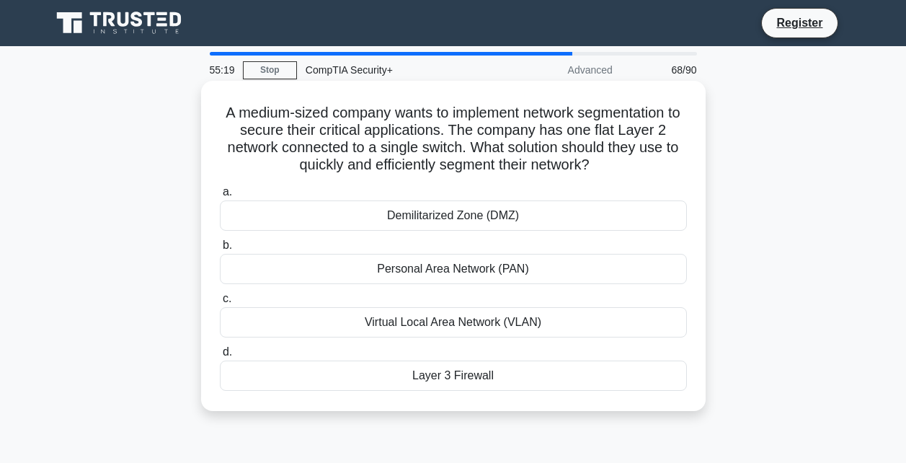
click at [460, 376] on div "Layer 3 Firewall" at bounding box center [453, 375] width 467 height 30
click at [220, 357] on input "d. Layer 3 Firewall" at bounding box center [220, 351] width 0 height 9
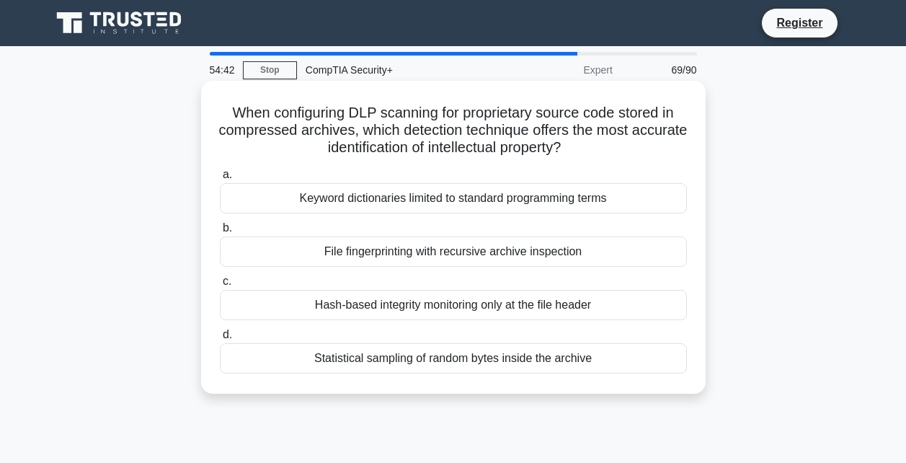
click at [369, 254] on div "File fingerprinting with recursive archive inspection" at bounding box center [453, 251] width 467 height 30
click at [220, 233] on input "b. File fingerprinting with recursive archive inspection" at bounding box center [220, 227] width 0 height 9
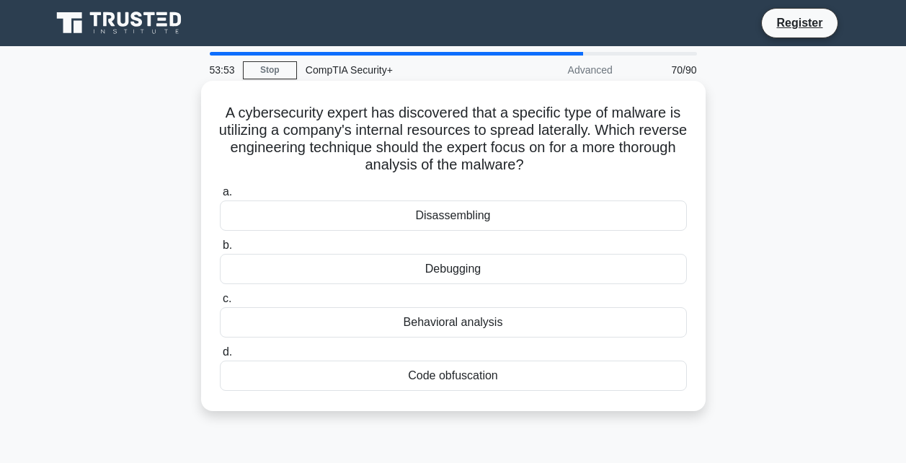
click at [402, 272] on div "Debugging" at bounding box center [453, 269] width 467 height 30
click at [220, 250] on input "b. Debugging" at bounding box center [220, 245] width 0 height 9
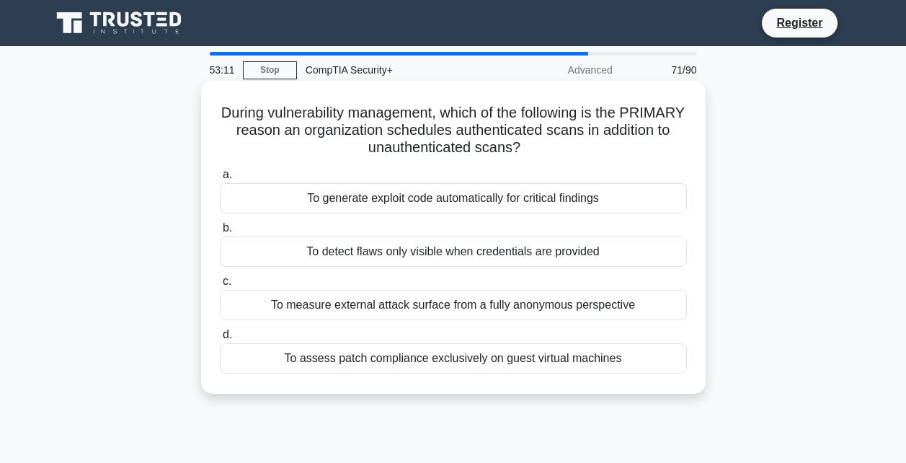
click at [565, 308] on div "To measure external attack surface from a fully anonymous perspective" at bounding box center [453, 305] width 467 height 30
click at [220, 286] on input "c. To measure external attack surface from a fully anonymous perspective" at bounding box center [220, 281] width 0 height 9
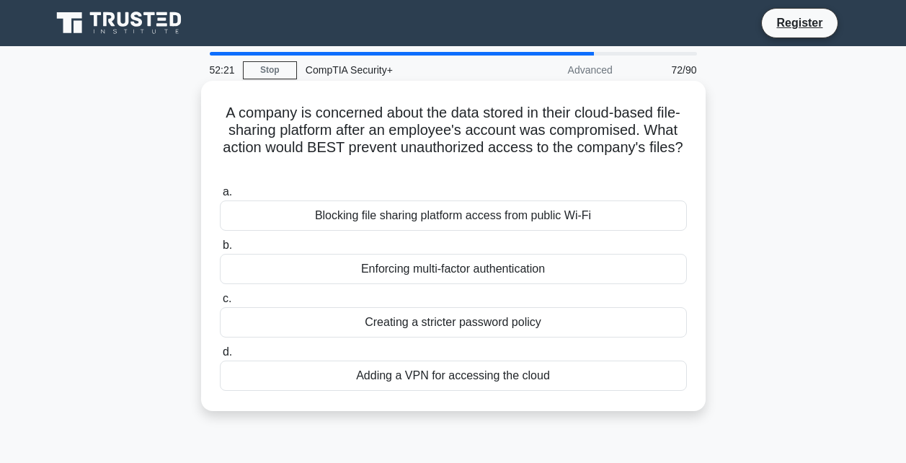
click at [517, 220] on div "Blocking file sharing platform access from public Wi-Fi" at bounding box center [453, 215] width 467 height 30
click at [220, 197] on input "a. Blocking file sharing platform access from public Wi-Fi" at bounding box center [220, 191] width 0 height 9
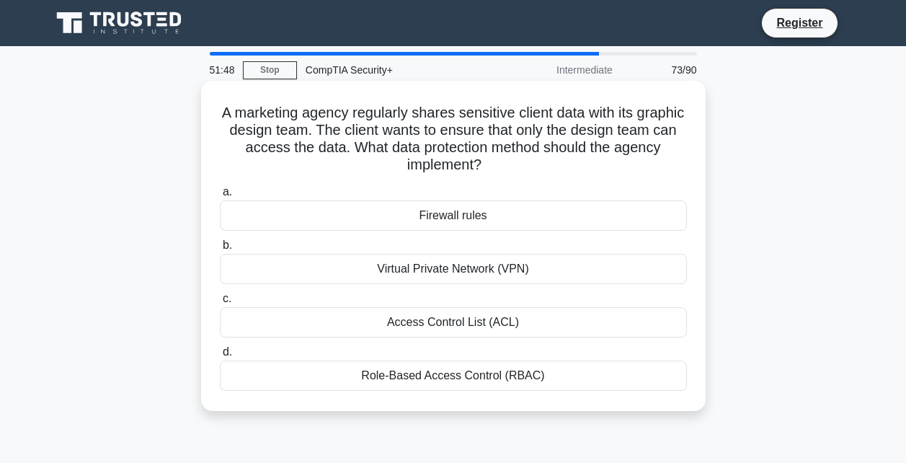
click at [414, 382] on div "Role-Based Access Control (RBAC)" at bounding box center [453, 375] width 467 height 30
click at [220, 357] on input "d. Role-Based Access Control (RBAC)" at bounding box center [220, 351] width 0 height 9
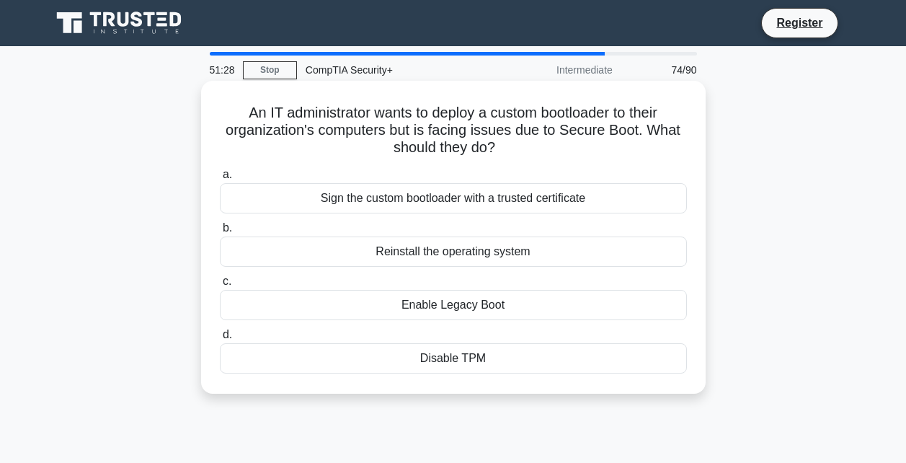
click at [376, 201] on div "Sign the custom bootloader with a trusted certificate" at bounding box center [453, 198] width 467 height 30
click at [220, 179] on input "a. Sign the custom bootloader with a trusted certificate" at bounding box center [220, 174] width 0 height 9
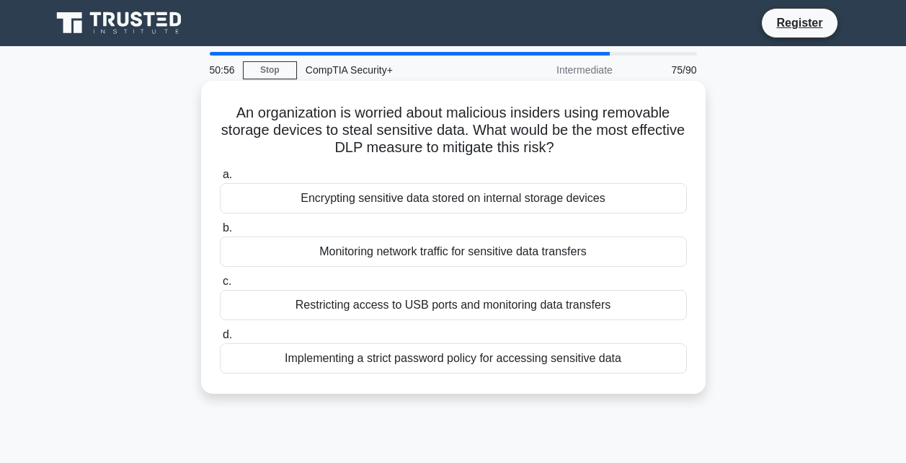
click at [507, 310] on div "Restricting access to USB ports and monitoring data transfers" at bounding box center [453, 305] width 467 height 30
click at [220, 286] on input "c. Restricting access to USB ports and monitoring data transfers" at bounding box center [220, 281] width 0 height 9
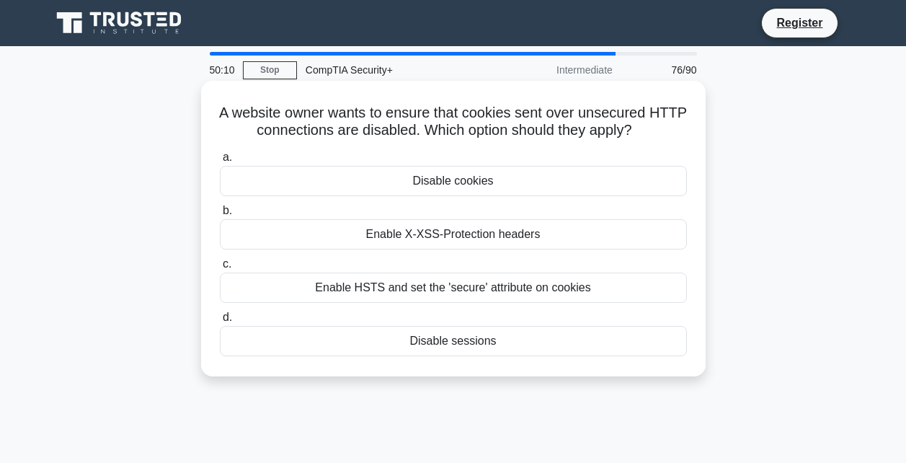
click at [458, 282] on div "Enable HSTS and set the 'secure' attribute on cookies" at bounding box center [453, 287] width 467 height 30
click at [220, 269] on input "c. Enable HSTS and set the 'secure' attribute on cookies" at bounding box center [220, 263] width 0 height 9
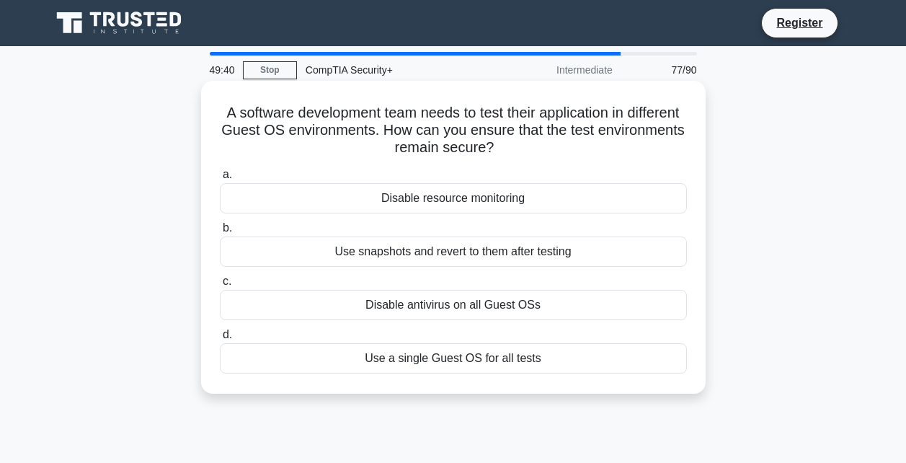
click at [383, 257] on div "Use snapshots and revert to them after testing" at bounding box center [453, 251] width 467 height 30
click at [220, 233] on input "b. Use snapshots and revert to them after testing" at bounding box center [220, 227] width 0 height 9
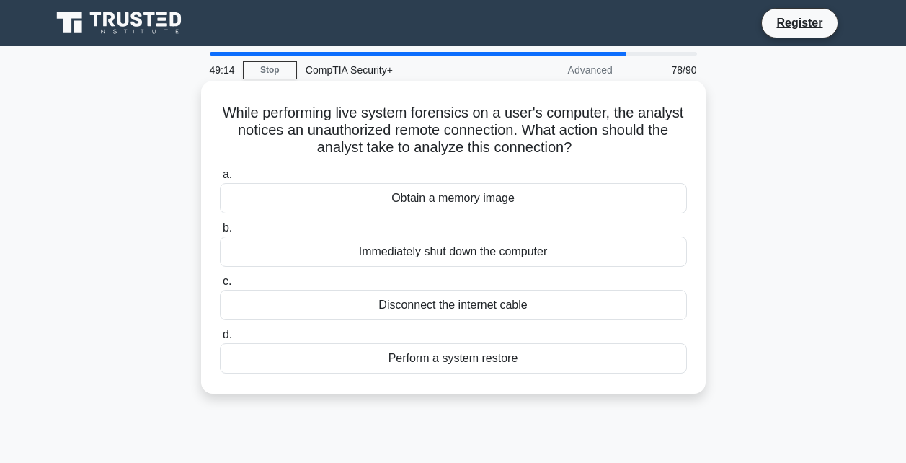
click at [384, 205] on div "Obtain a memory image" at bounding box center [453, 198] width 467 height 30
click at [220, 179] on input "a. Obtain a memory image" at bounding box center [220, 174] width 0 height 9
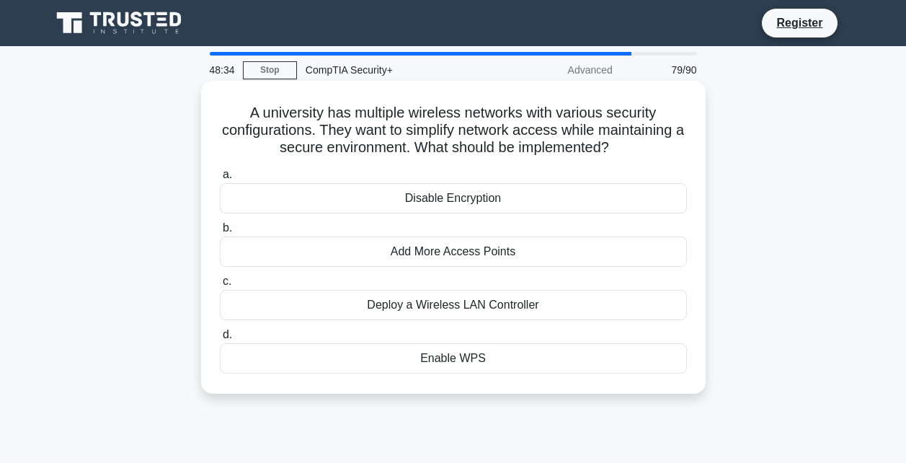
click at [502, 305] on div "Deploy a Wireless LAN Controller" at bounding box center [453, 305] width 467 height 30
click at [220, 286] on input "c. Deploy a Wireless LAN Controller" at bounding box center [220, 281] width 0 height 9
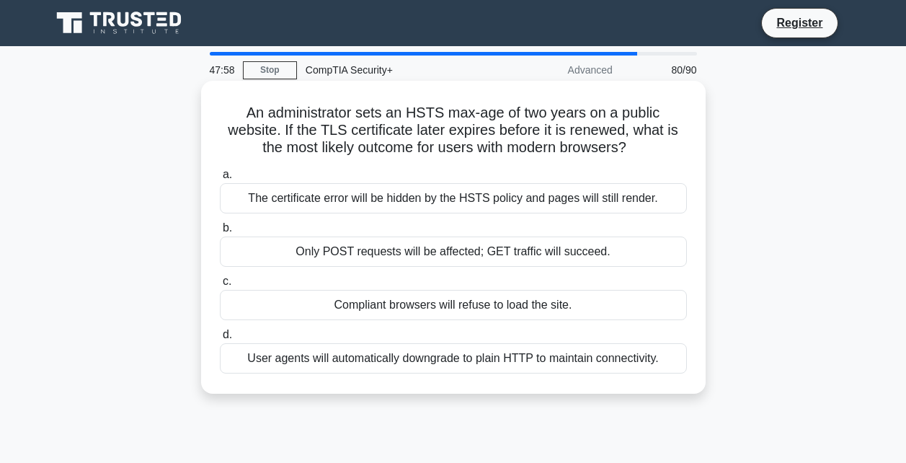
click at [535, 304] on div "Compliant browsers will refuse to load the site." at bounding box center [453, 305] width 467 height 30
click at [220, 286] on input "c. Compliant browsers will refuse to load the site." at bounding box center [220, 281] width 0 height 9
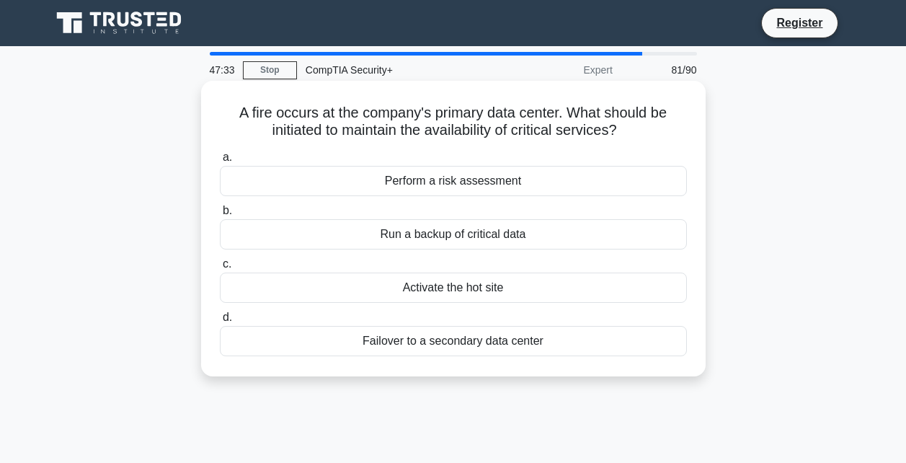
click at [433, 336] on div "Failover to a secondary data center" at bounding box center [453, 341] width 467 height 30
click at [220, 322] on input "d. Failover to a secondary data center" at bounding box center [220, 317] width 0 height 9
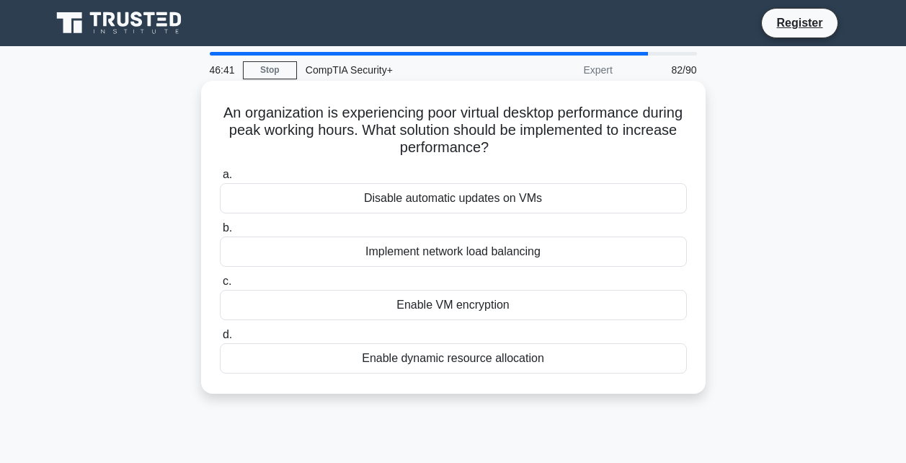
click at [429, 362] on div "Enable dynamic resource allocation" at bounding box center [453, 358] width 467 height 30
click at [220, 339] on input "d. Enable dynamic resource allocation" at bounding box center [220, 334] width 0 height 9
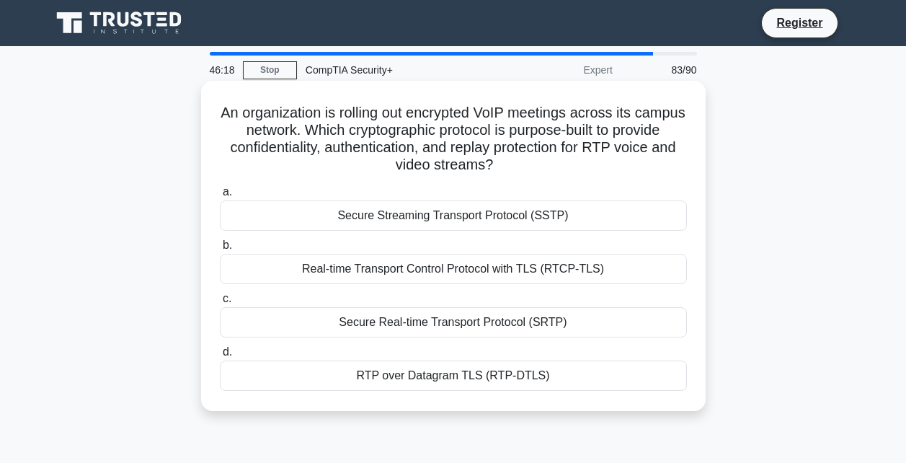
click at [427, 264] on div "Real-time Transport Control Protocol with TLS (RTCP-TLS)" at bounding box center [453, 269] width 467 height 30
click at [220, 250] on input "b. Real-time Transport Control Protocol with TLS (RTCP-TLS)" at bounding box center [220, 245] width 0 height 9
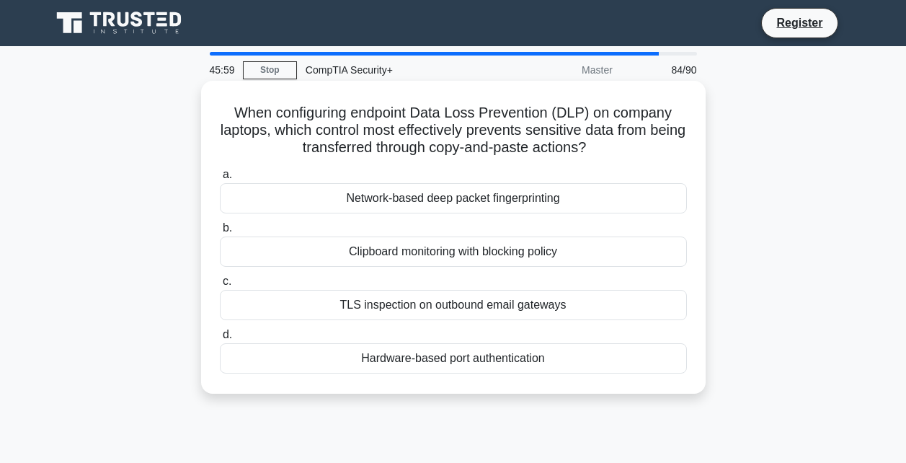
click at [440, 253] on div "Clipboard monitoring with blocking policy" at bounding box center [453, 251] width 467 height 30
click at [220, 233] on input "b. Clipboard monitoring with blocking policy" at bounding box center [220, 227] width 0 height 9
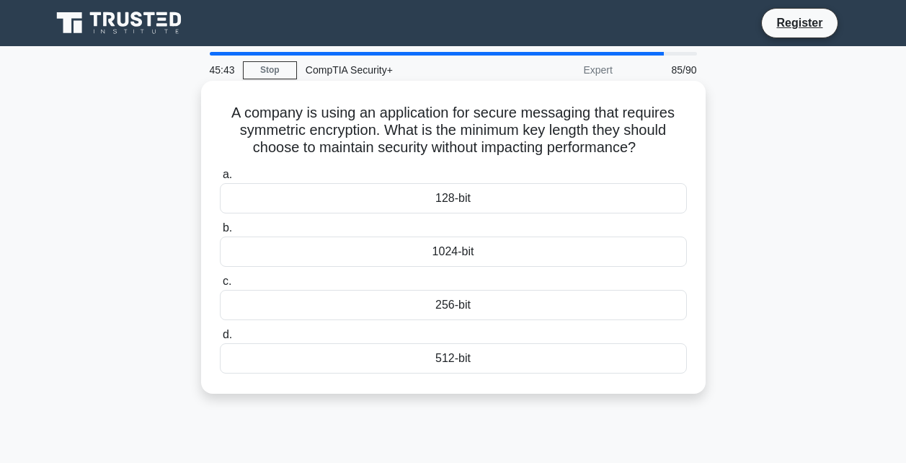
click at [428, 194] on div "128-bit" at bounding box center [453, 198] width 467 height 30
click at [220, 179] on input "a. 128-bit" at bounding box center [220, 174] width 0 height 9
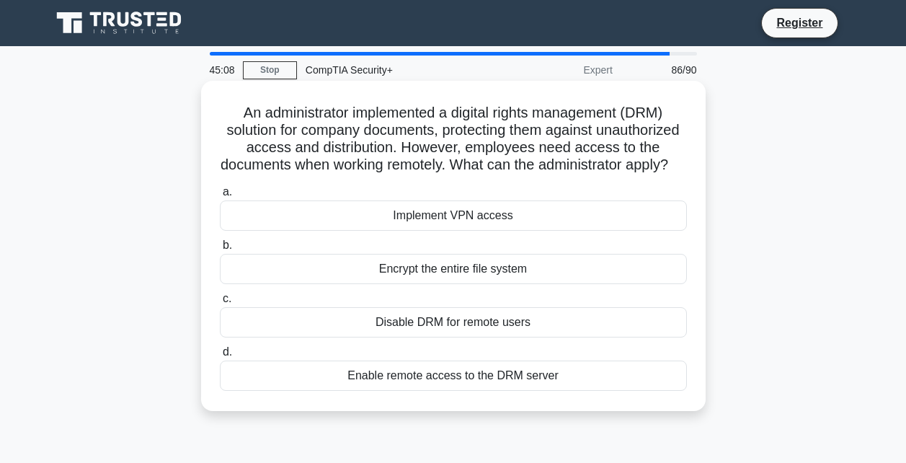
click at [484, 231] on div "Implement VPN access" at bounding box center [453, 215] width 467 height 30
click at [220, 197] on input "a. Implement VPN access" at bounding box center [220, 191] width 0 height 9
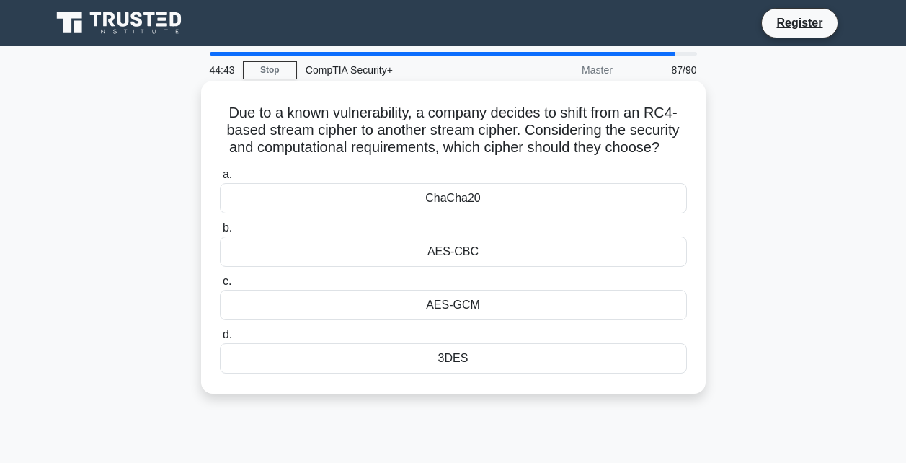
click at [472, 360] on div "3DES" at bounding box center [453, 358] width 467 height 30
click at [220, 339] on input "d. 3DES" at bounding box center [220, 334] width 0 height 9
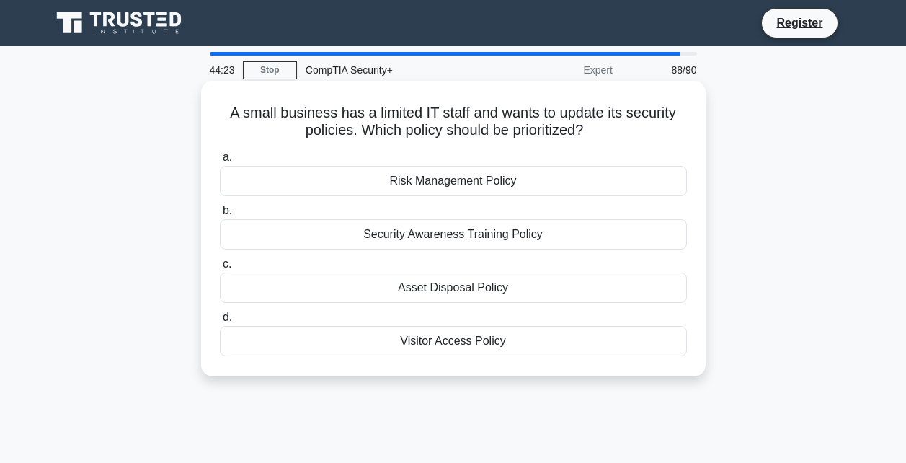
click at [396, 231] on div "Security Awareness Training Policy" at bounding box center [453, 234] width 467 height 30
click at [220, 215] on input "b. Security Awareness Training Policy" at bounding box center [220, 210] width 0 height 9
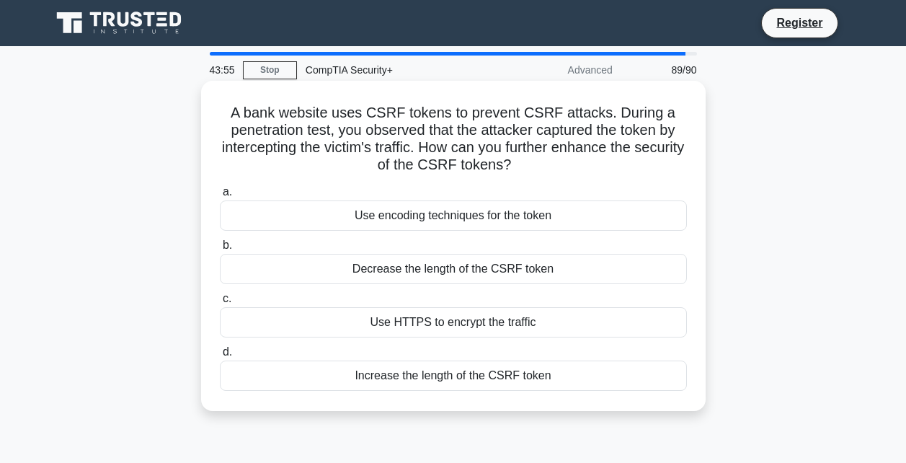
click at [413, 324] on div "Use HTTPS to encrypt the traffic" at bounding box center [453, 322] width 467 height 30
click at [220, 303] on input "c. Use HTTPS to encrypt the traffic" at bounding box center [220, 298] width 0 height 9
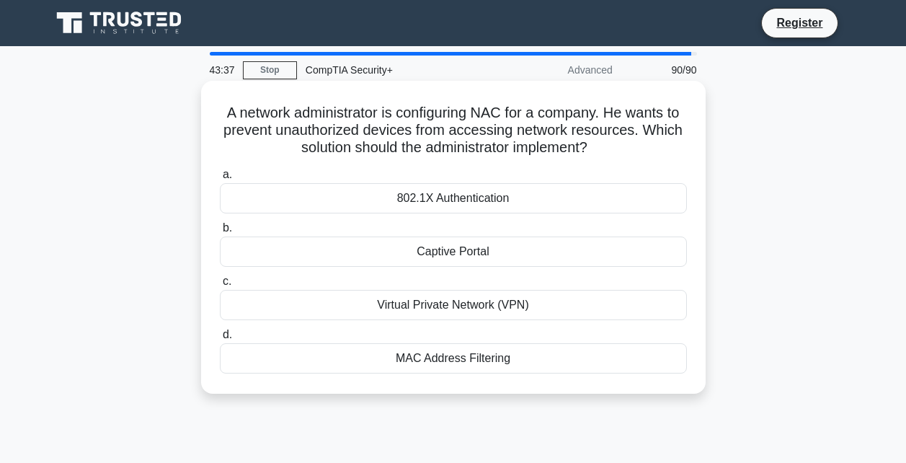
click at [416, 360] on div "MAC Address Filtering" at bounding box center [453, 358] width 467 height 30
click at [220, 339] on input "d. MAC Address Filtering" at bounding box center [220, 334] width 0 height 9
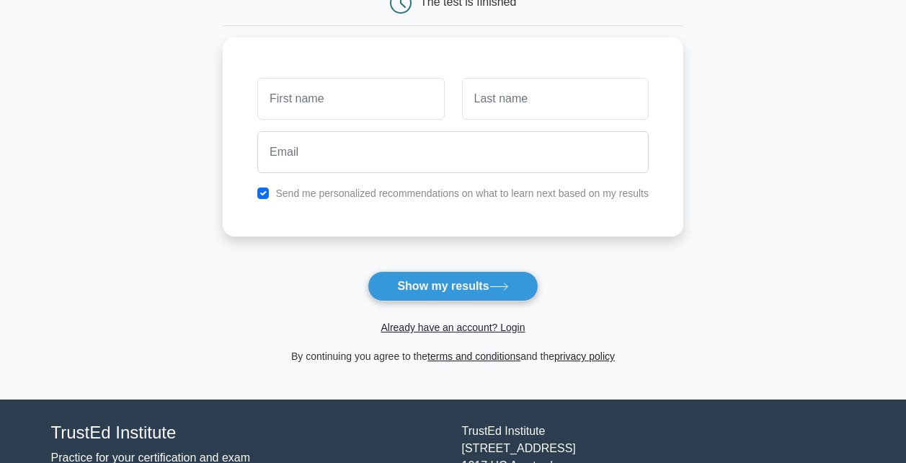
scroll to position [166, 0]
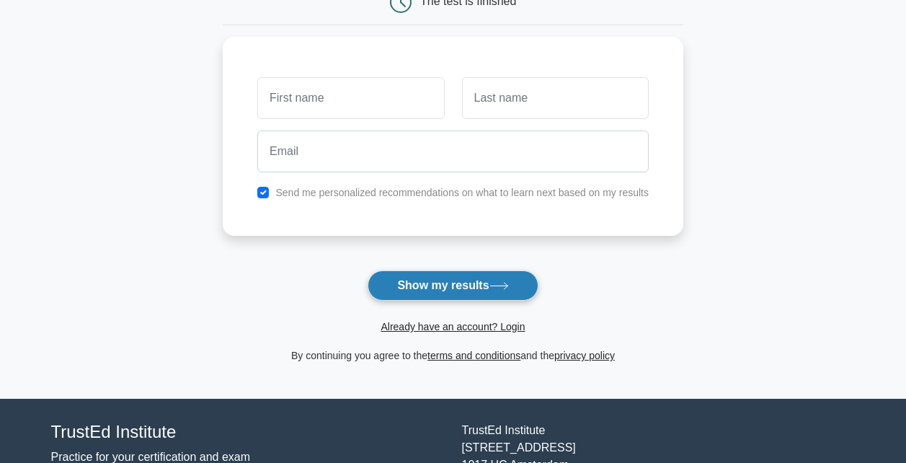
click at [423, 290] on button "Show my results" at bounding box center [452, 285] width 170 height 30
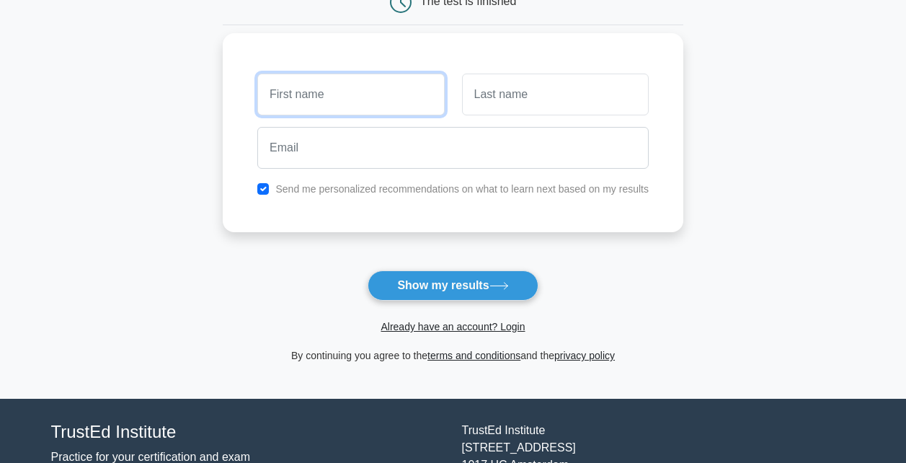
click at [326, 84] on input "text" at bounding box center [350, 94] width 187 height 42
type input "[PERSON_NAME]"
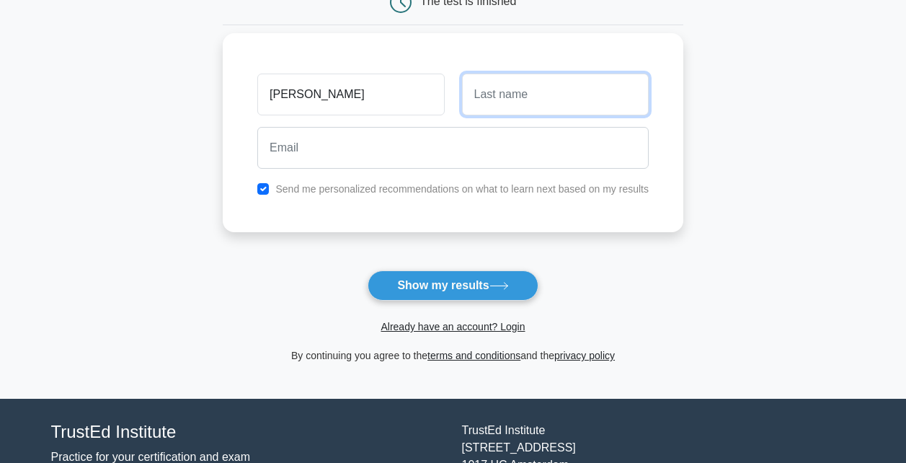
click at [539, 82] on input "text" at bounding box center [555, 94] width 187 height 42
type input "[PERSON_NAME]"
type input "[EMAIL_ADDRESS][DOMAIN_NAME]"
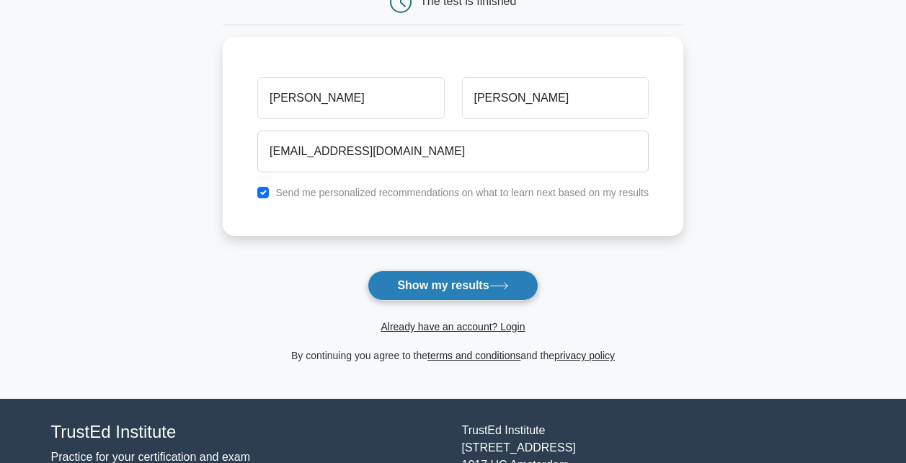
click at [404, 287] on button "Show my results" at bounding box center [452, 285] width 170 height 30
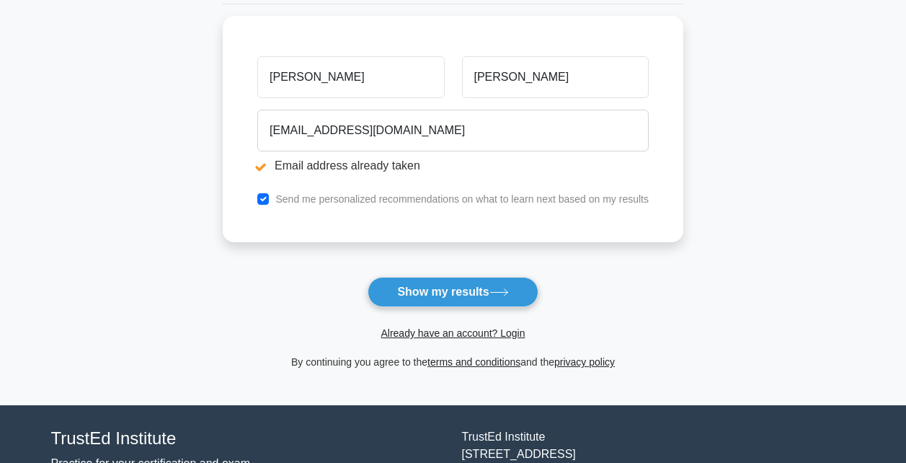
scroll to position [244, 0]
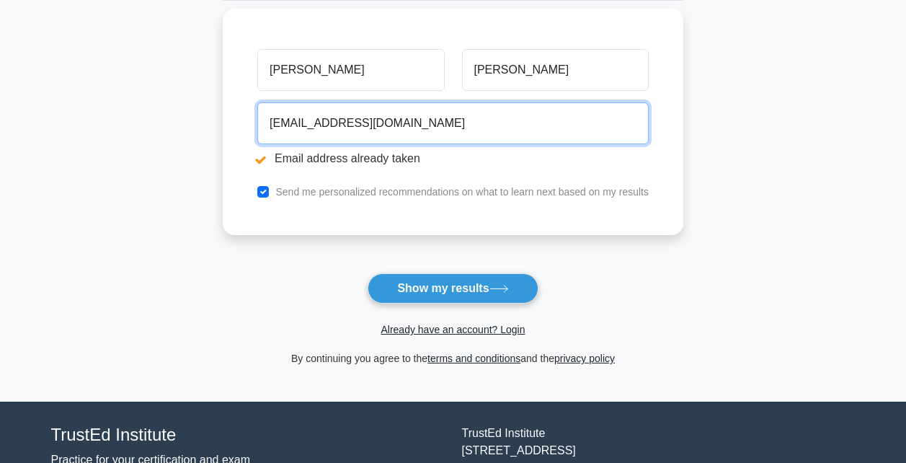
click at [409, 120] on input "[EMAIL_ADDRESS][DOMAIN_NAME]" at bounding box center [452, 123] width 391 height 42
type input "p"
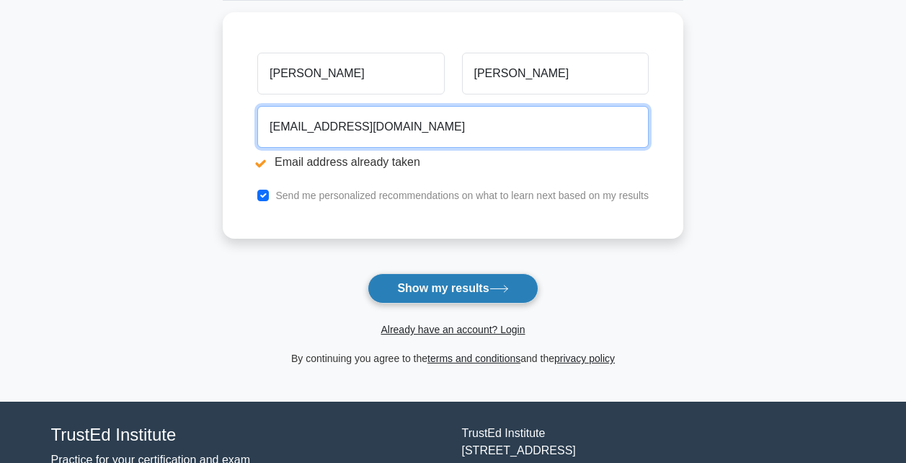
type input "[EMAIL_ADDRESS][DOMAIN_NAME]"
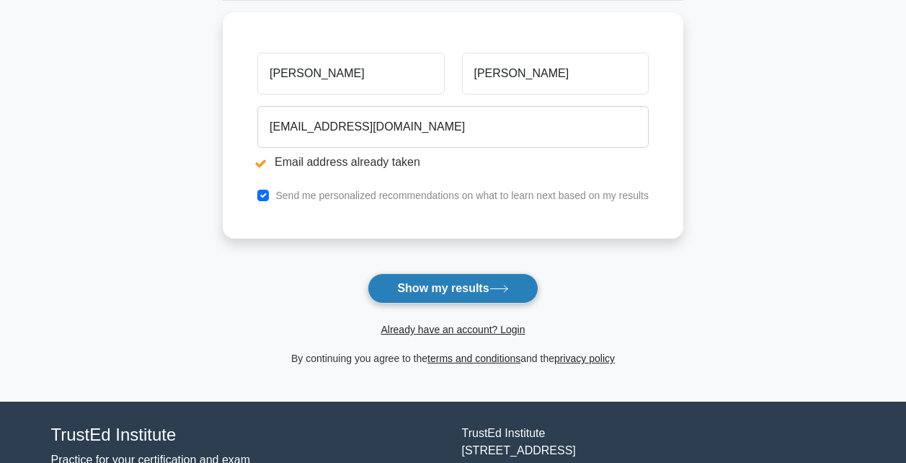
click at [423, 285] on button "Show my results" at bounding box center [452, 288] width 170 height 30
